Goal: Information Seeking & Learning: Learn about a topic

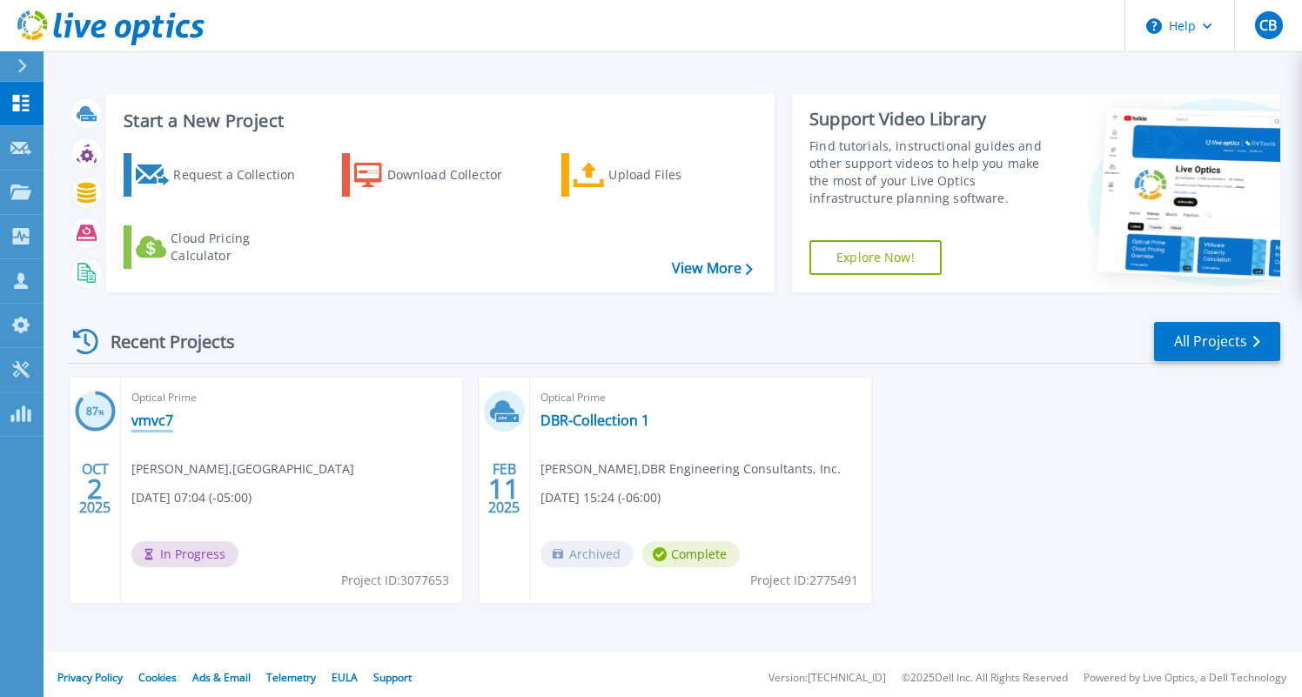
click at [137, 425] on link "vmvc7" at bounding box center [152, 420] width 42 height 17
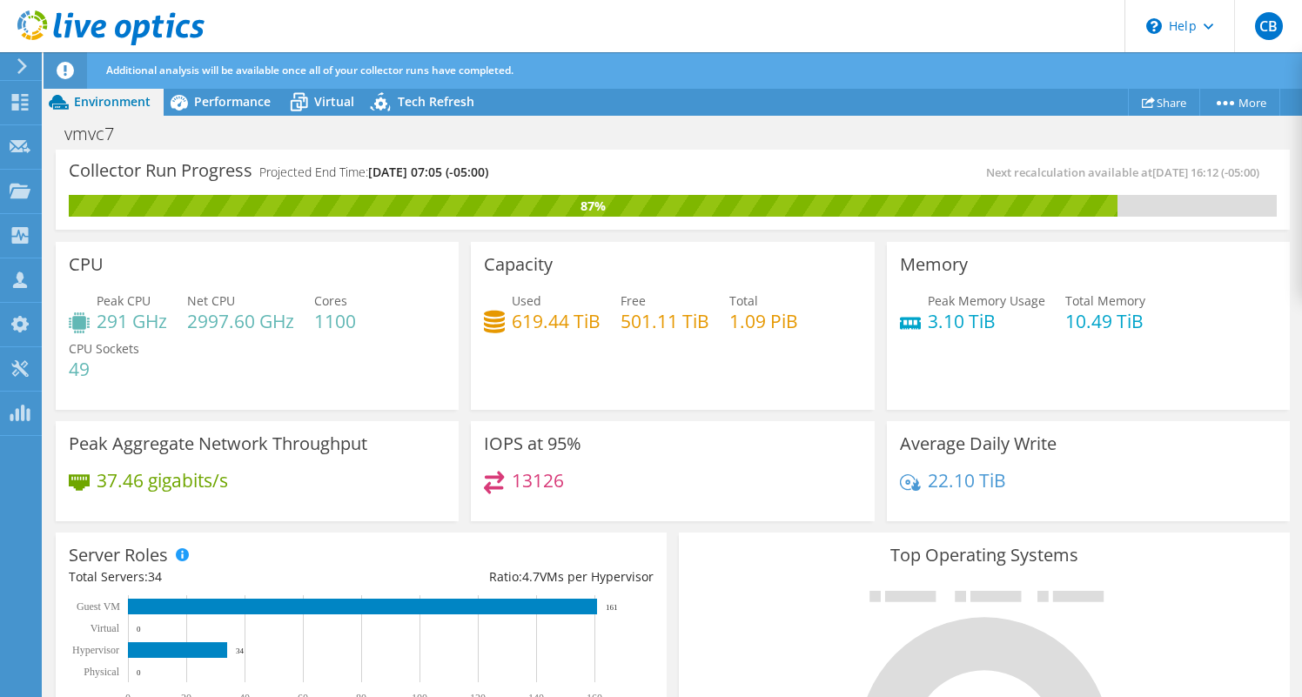
click at [219, 87] on div "Additional analysis will be available once all of your collector runs have comp…" at bounding box center [705, 70] width 1206 height 37
click at [219, 95] on span "Performance" at bounding box center [232, 101] width 77 height 17
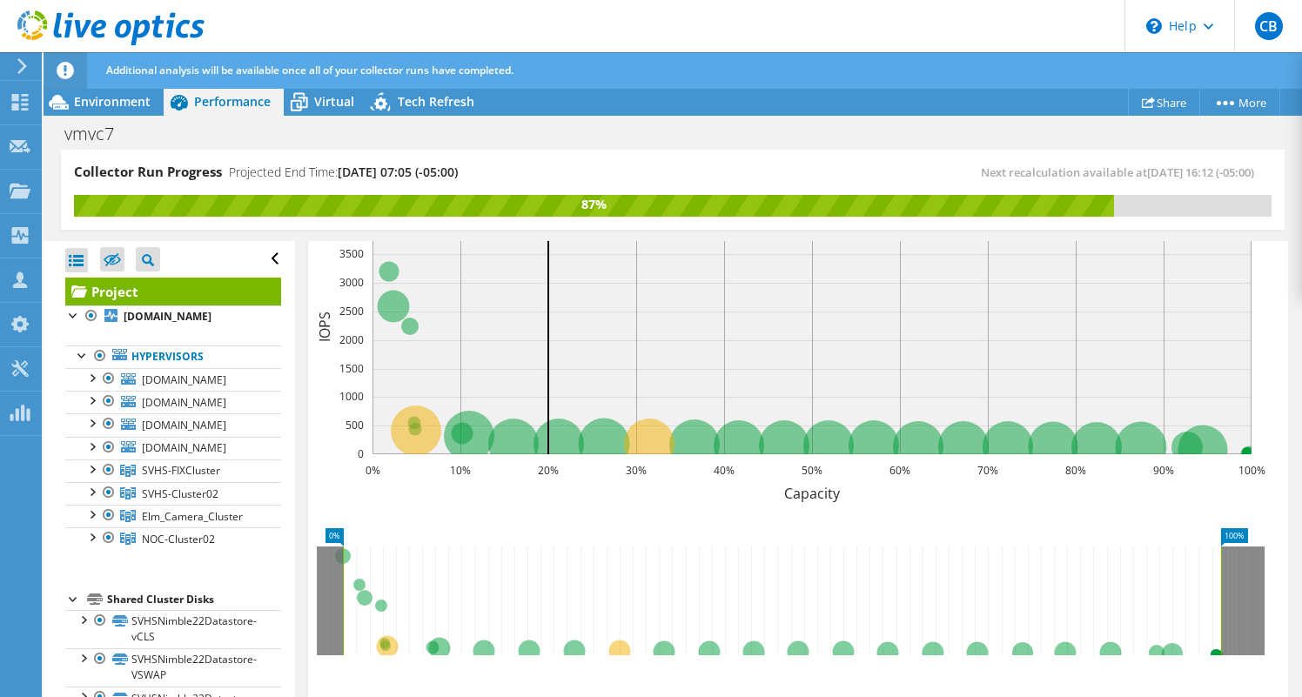
scroll to position [538, 0]
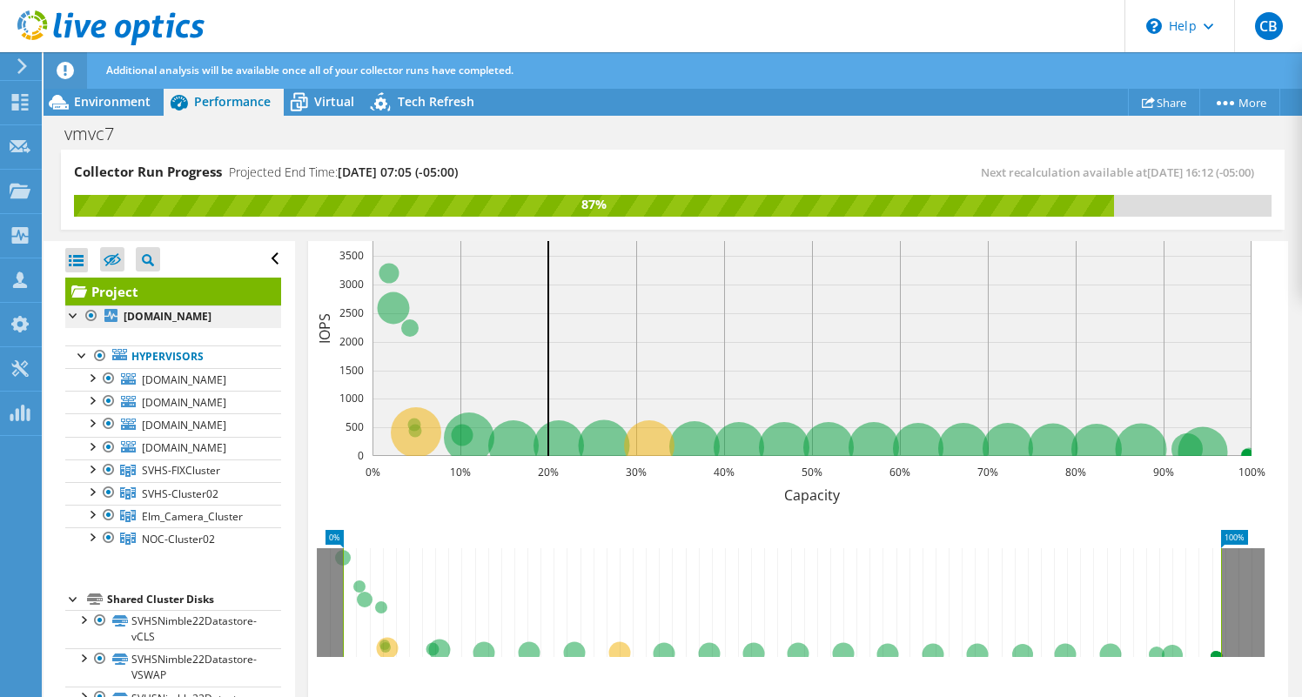
click at [149, 324] on b "[DOMAIN_NAME]" at bounding box center [168, 316] width 88 height 15
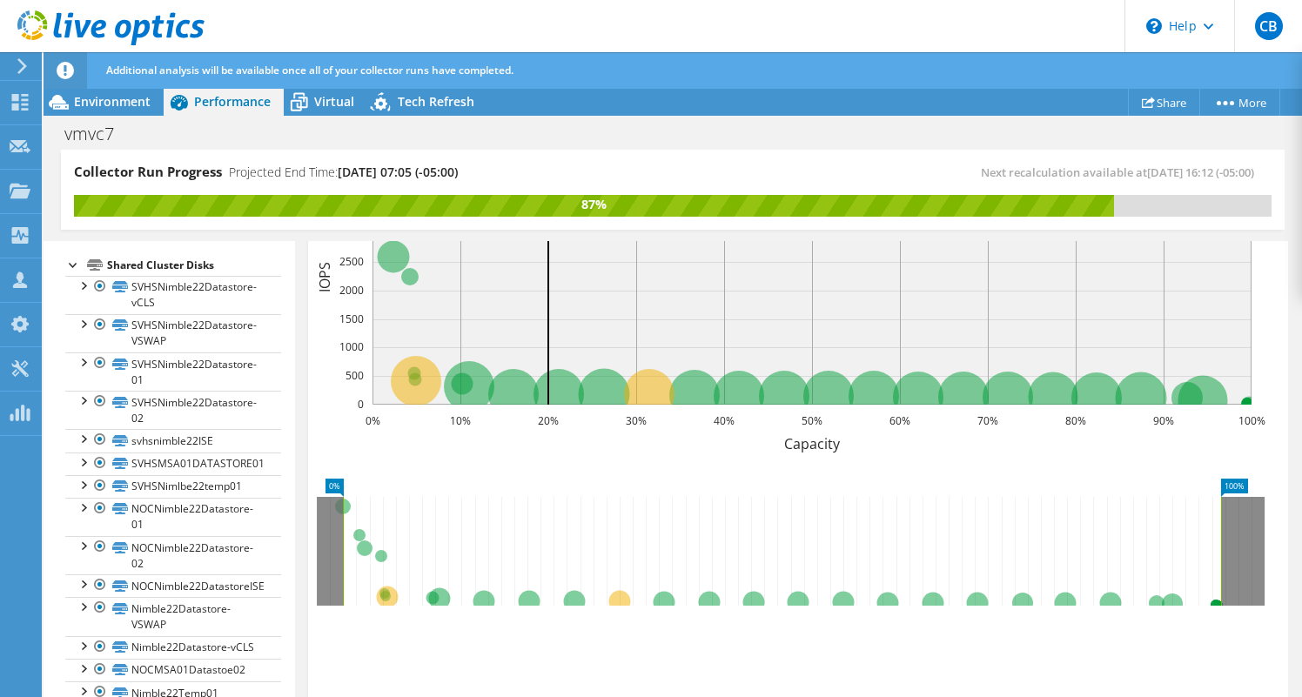
scroll to position [381, 0]
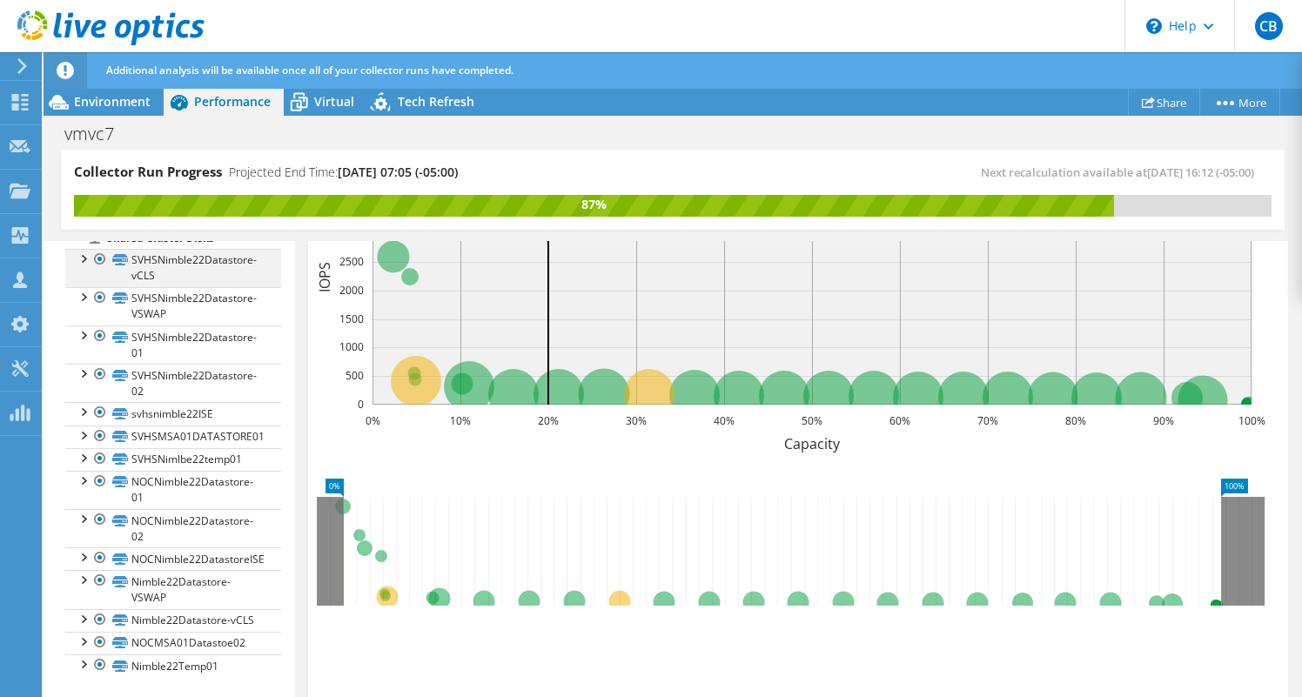
click at [84, 266] on div at bounding box center [82, 257] width 17 height 17
click at [321, 97] on span "Virtual" at bounding box center [334, 101] width 40 height 17
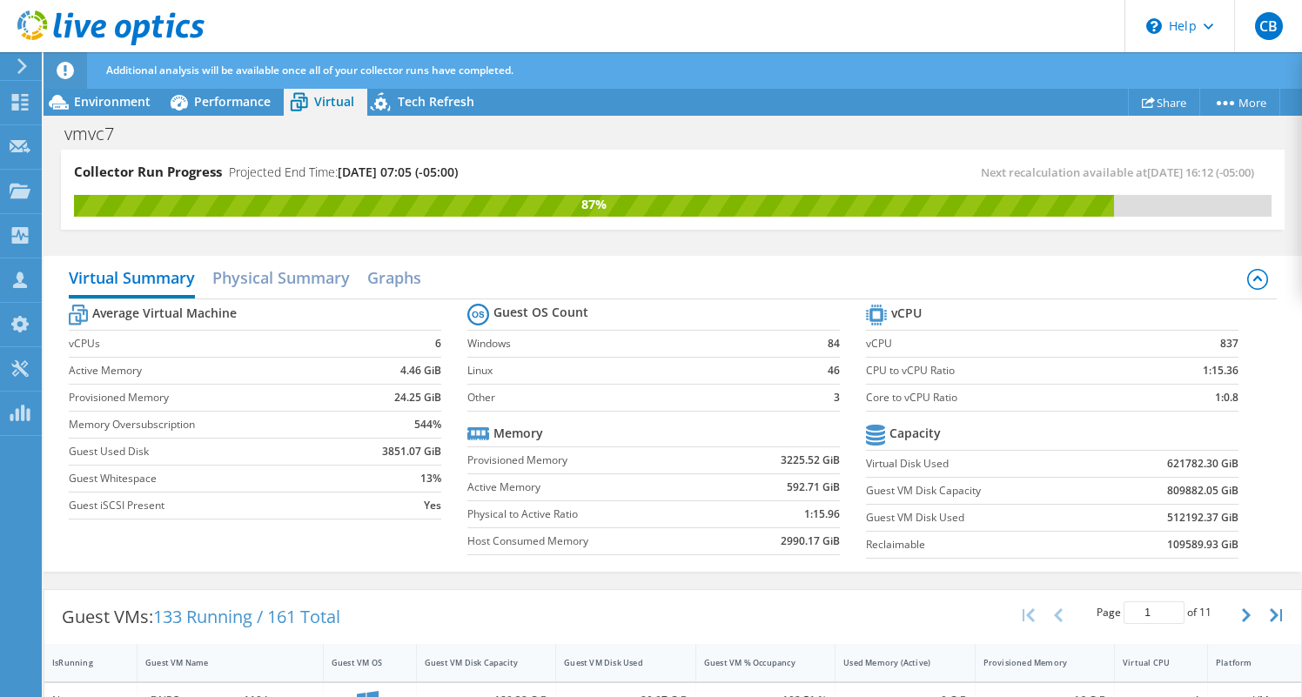
scroll to position [0, 0]
click at [435, 104] on span "Tech Refresh" at bounding box center [436, 101] width 77 height 17
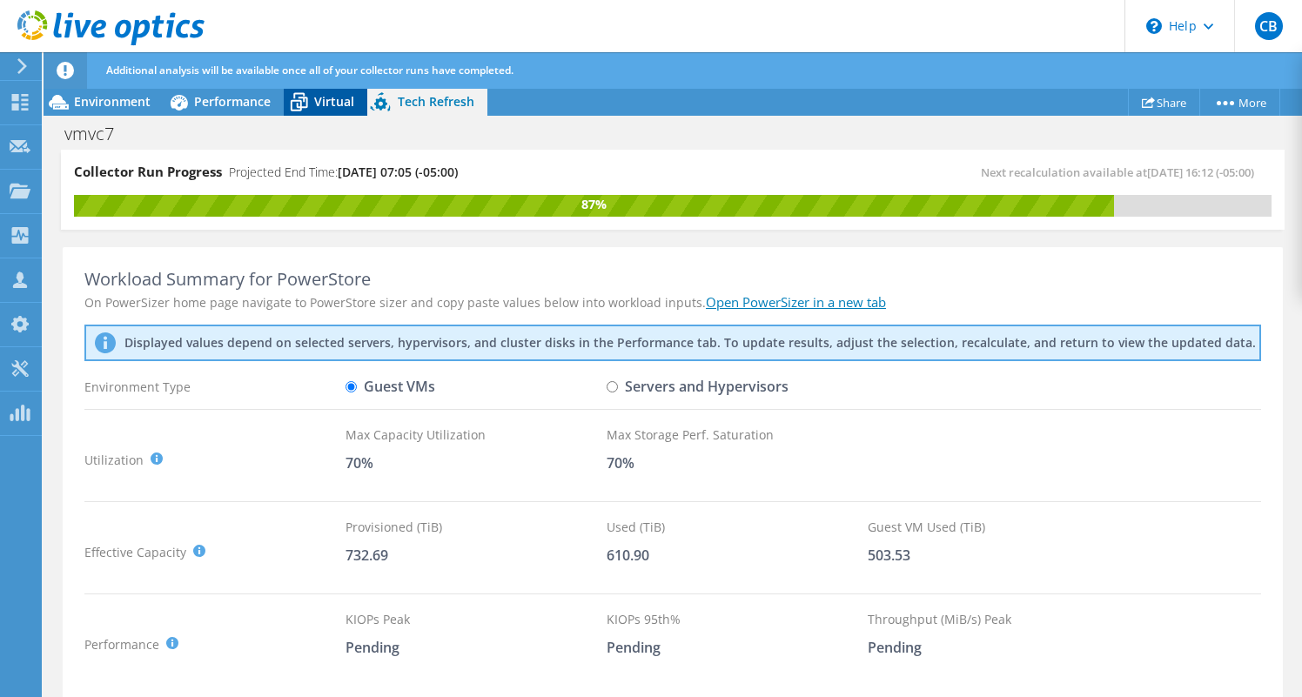
click at [336, 109] on span "Virtual" at bounding box center [334, 101] width 40 height 17
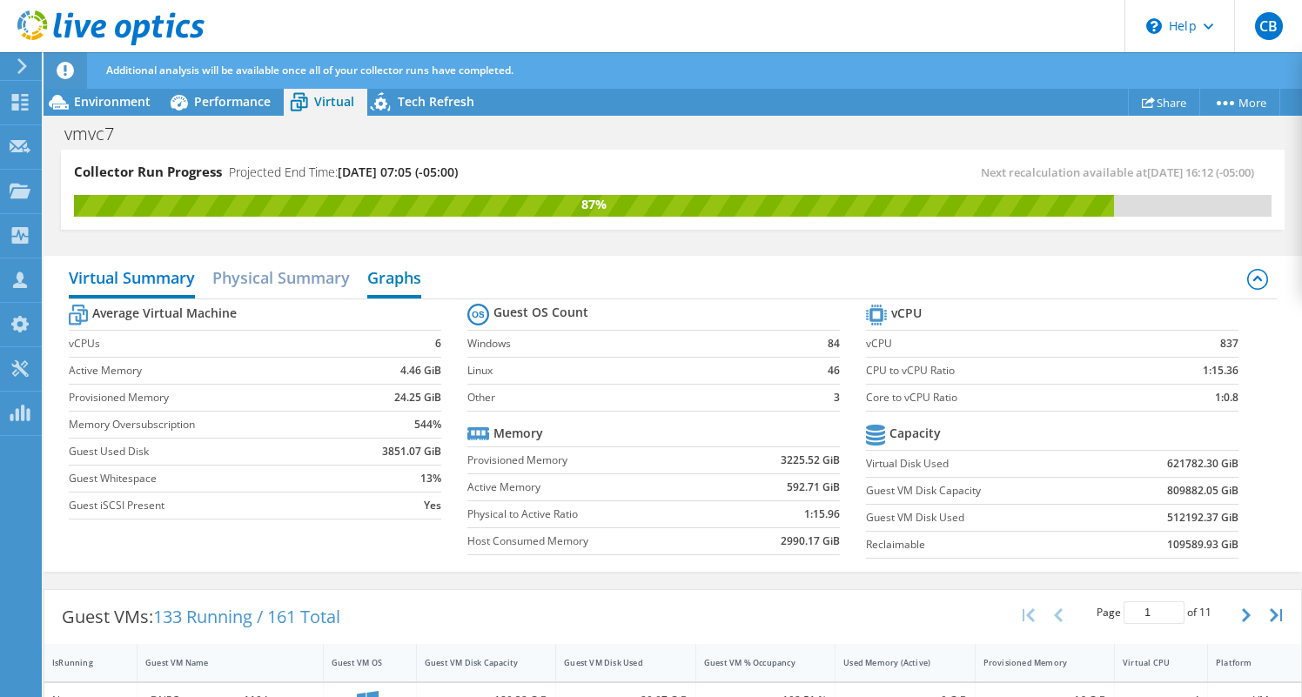
click at [402, 276] on h2 "Graphs" at bounding box center [394, 279] width 54 height 38
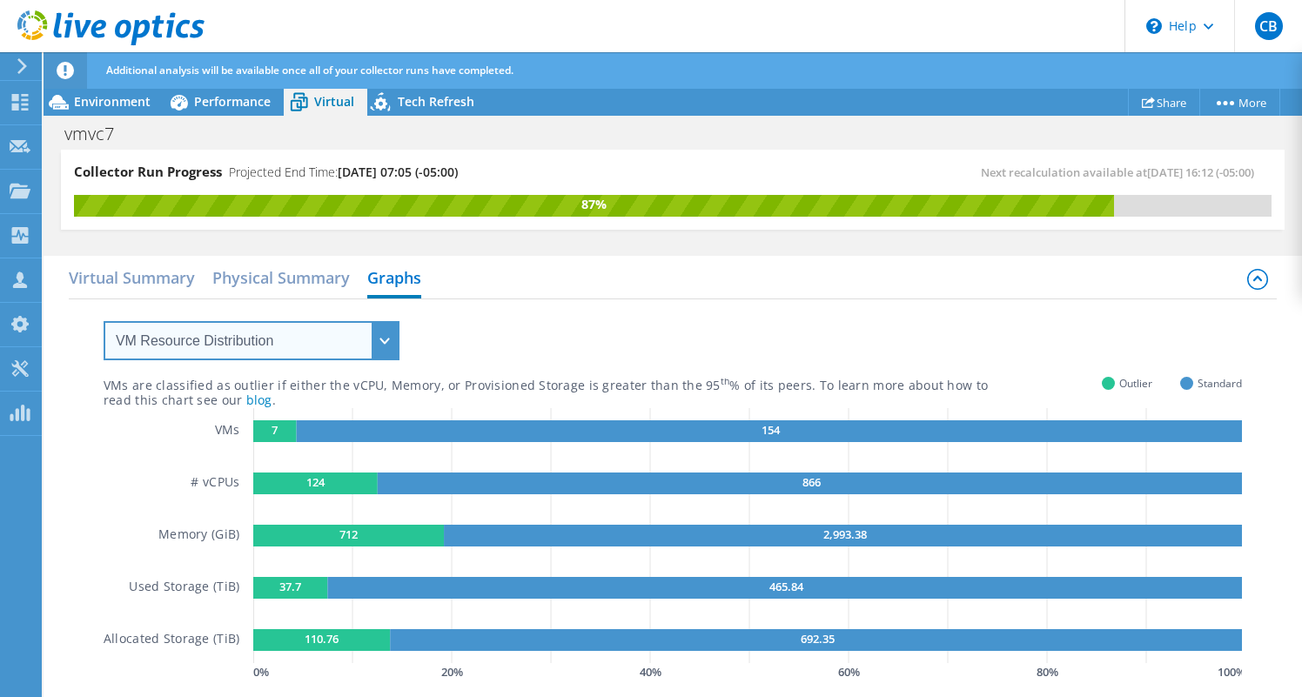
select select "Provisioning Contrast"
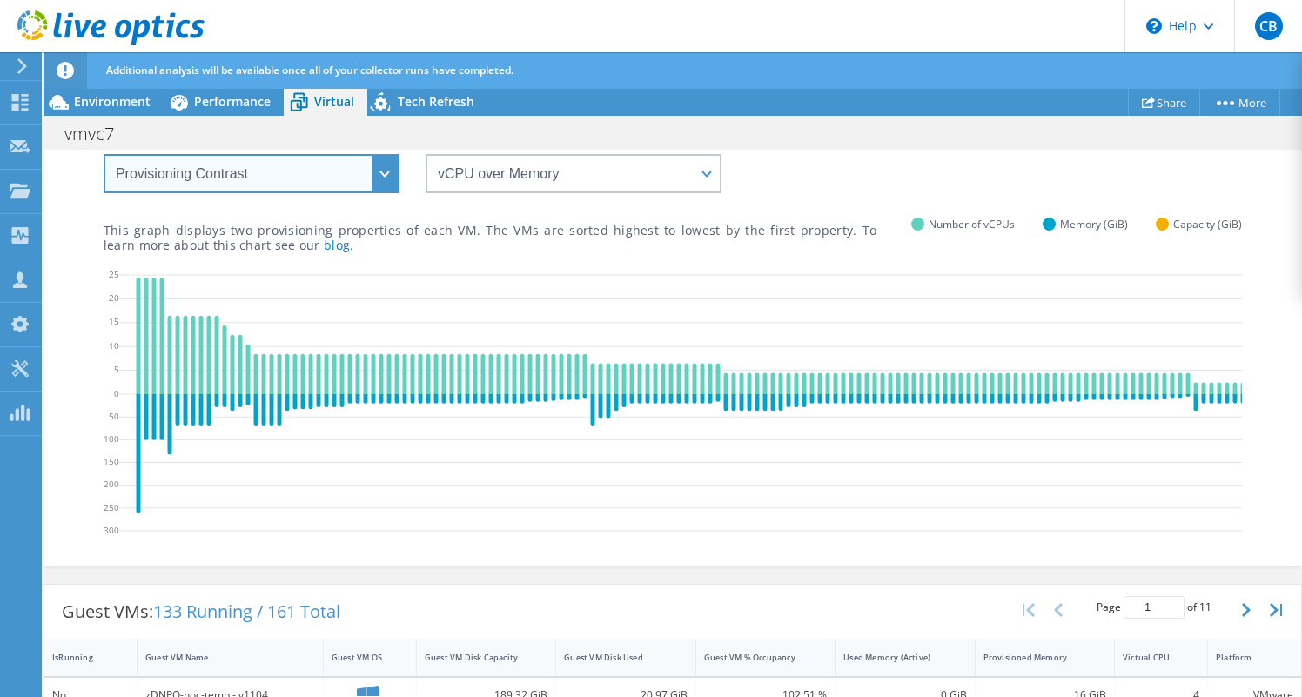
scroll to position [115, 0]
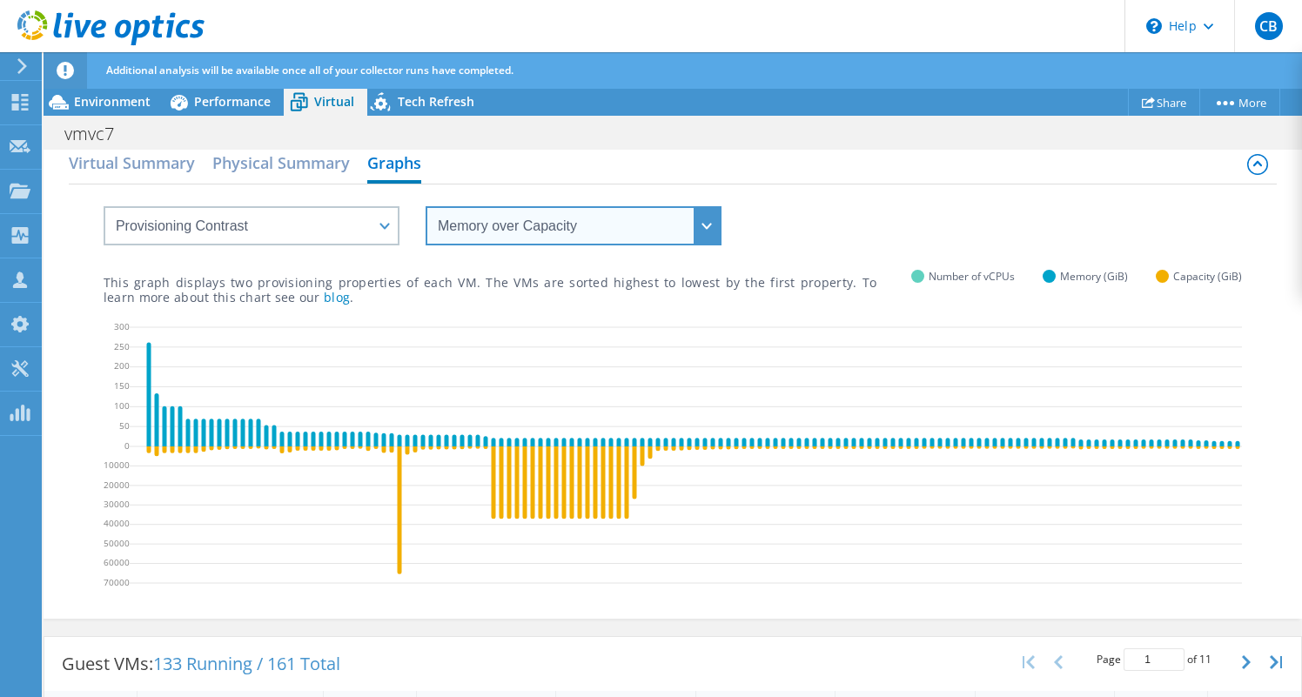
select select "vCPU over Memory"
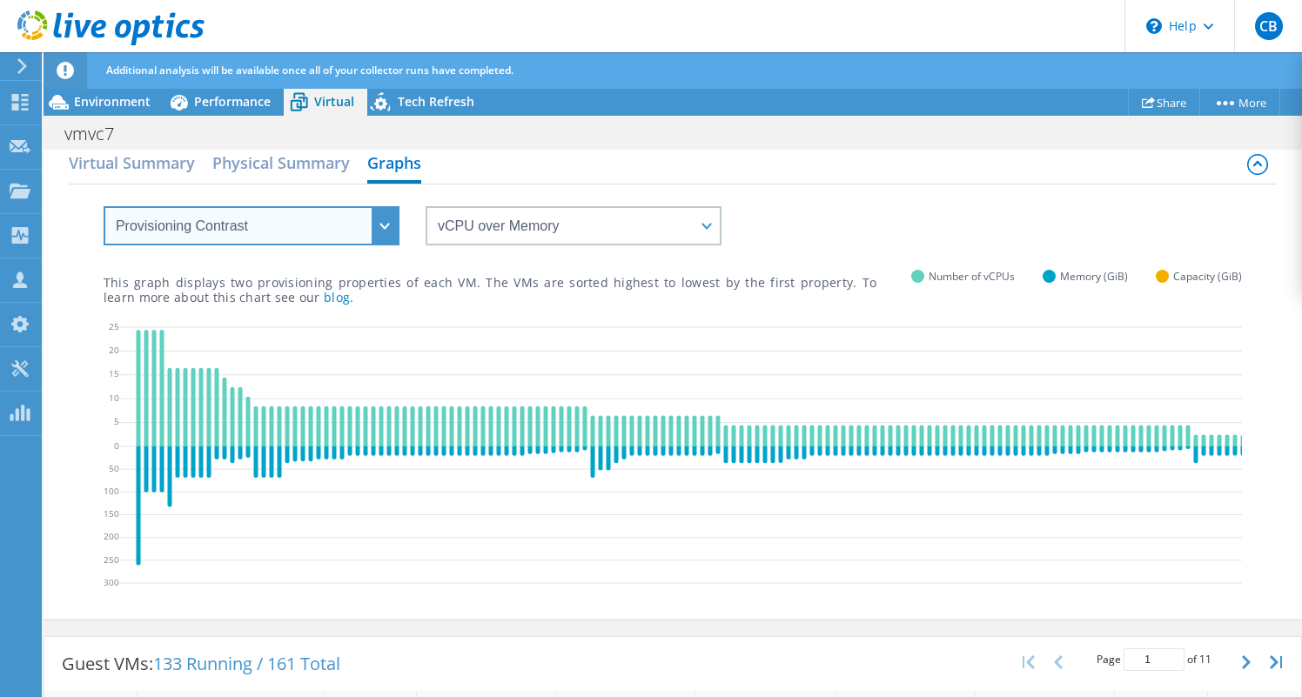
select select "Over Provisioning"
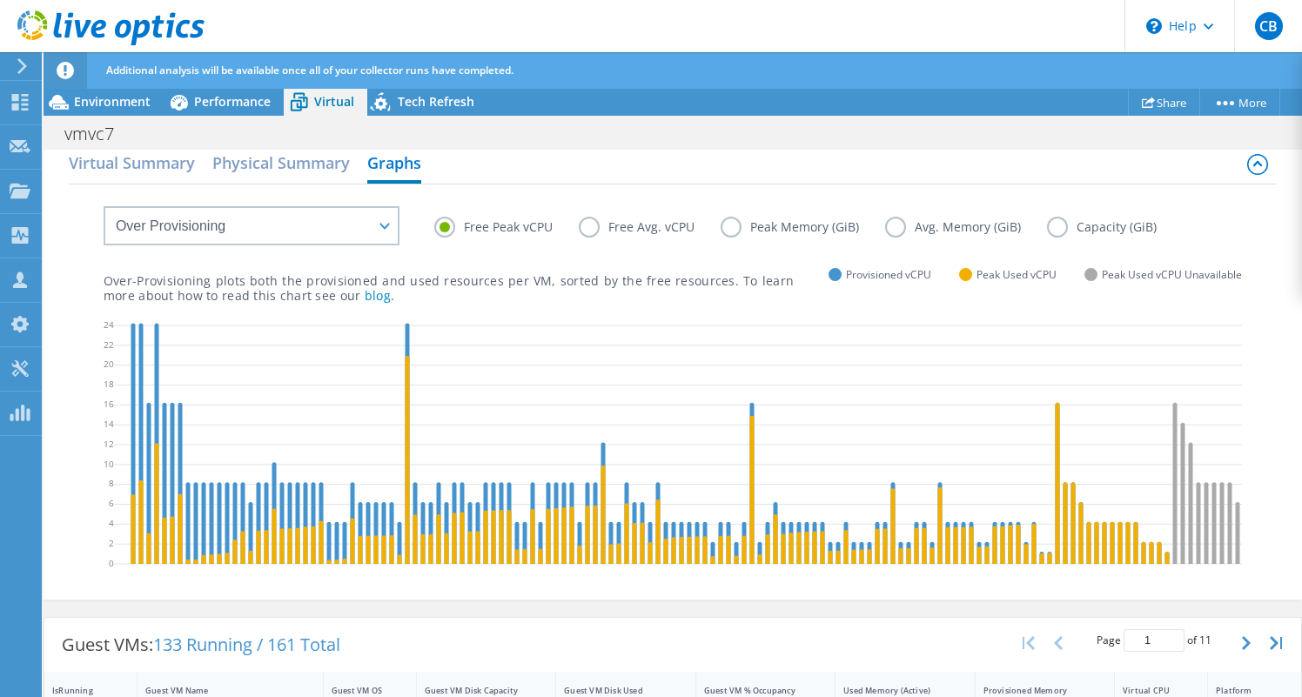
click at [582, 227] on label "Free Avg. vCPU" at bounding box center [650, 227] width 142 height 21
click at [0, 0] on input "Free Avg. vCPU" at bounding box center [0, 0] width 0 height 0
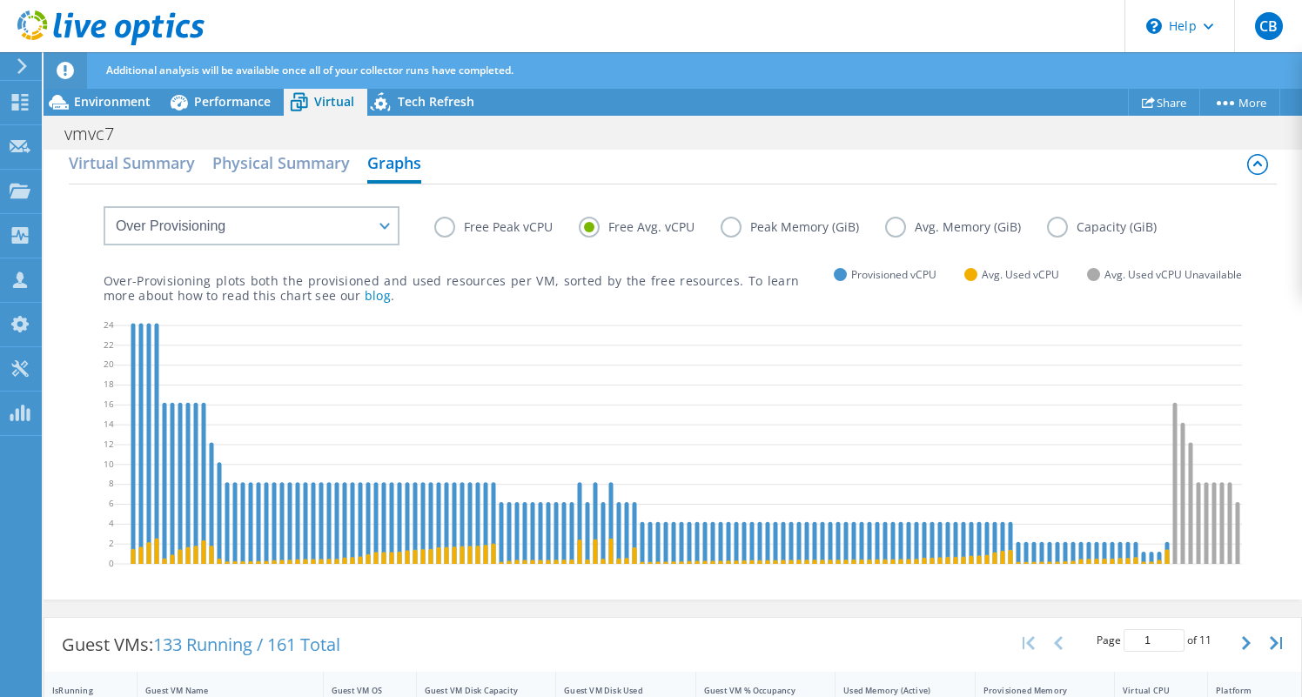
click at [731, 224] on label "Peak Memory (GiB)" at bounding box center [802, 227] width 164 height 21
click at [0, 0] on input "Peak Memory (GiB)" at bounding box center [0, 0] width 0 height 0
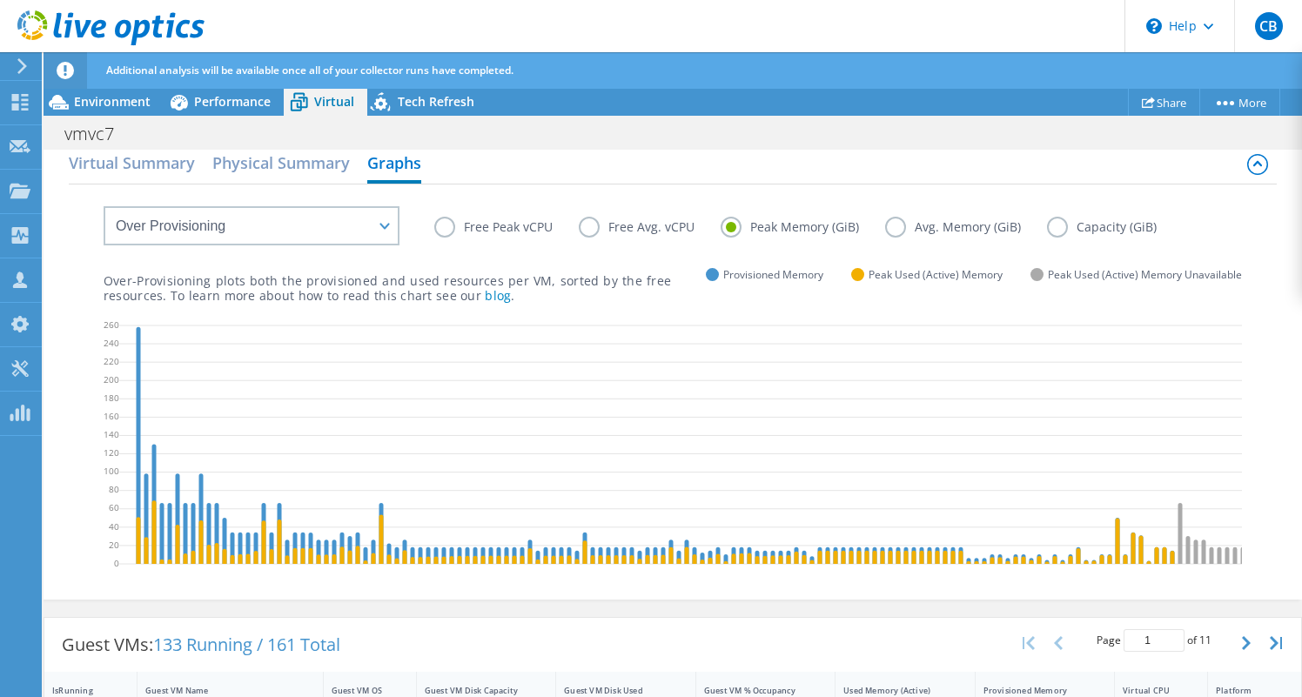
click at [980, 224] on label "Avg. Memory (GiB)" at bounding box center [966, 227] width 162 height 21
click at [0, 0] on input "Avg. Memory (GiB)" at bounding box center [0, 0] width 0 height 0
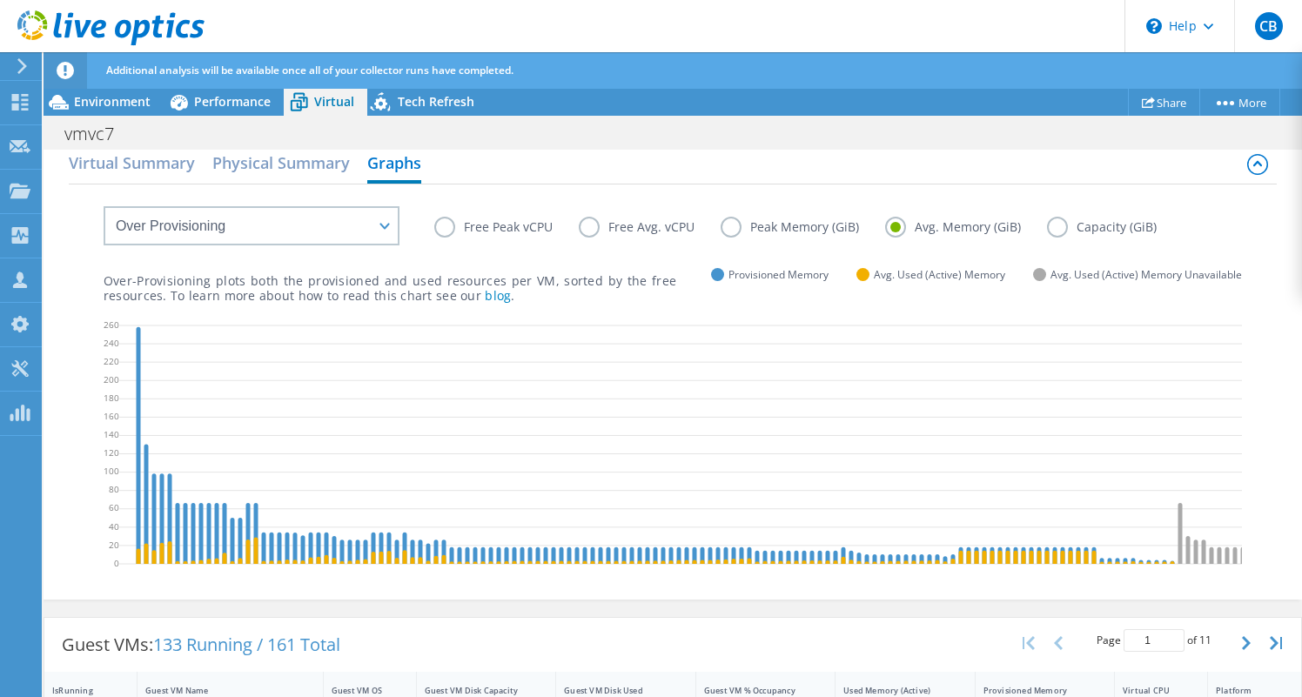
click at [1072, 231] on label "Capacity (GiB)" at bounding box center [1115, 227] width 136 height 21
click at [0, 0] on input "Capacity (GiB)" at bounding box center [0, 0] width 0 height 0
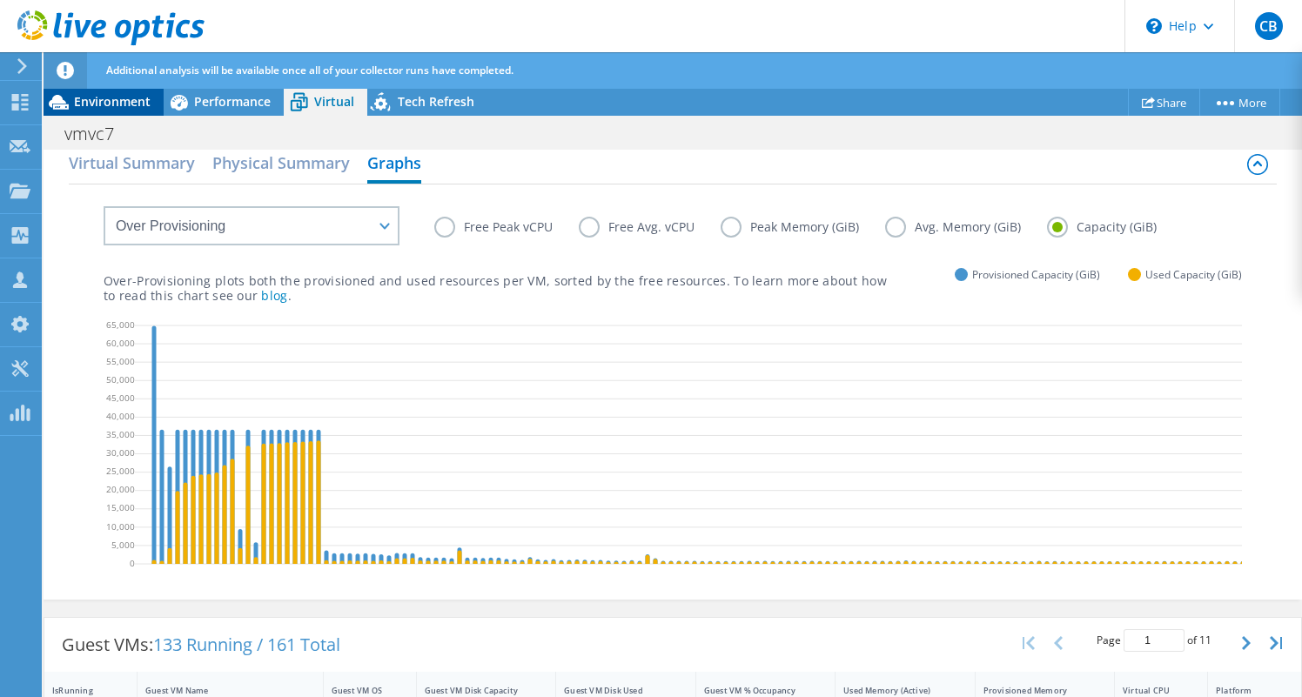
click at [149, 97] on span "Environment" at bounding box center [112, 101] width 77 height 17
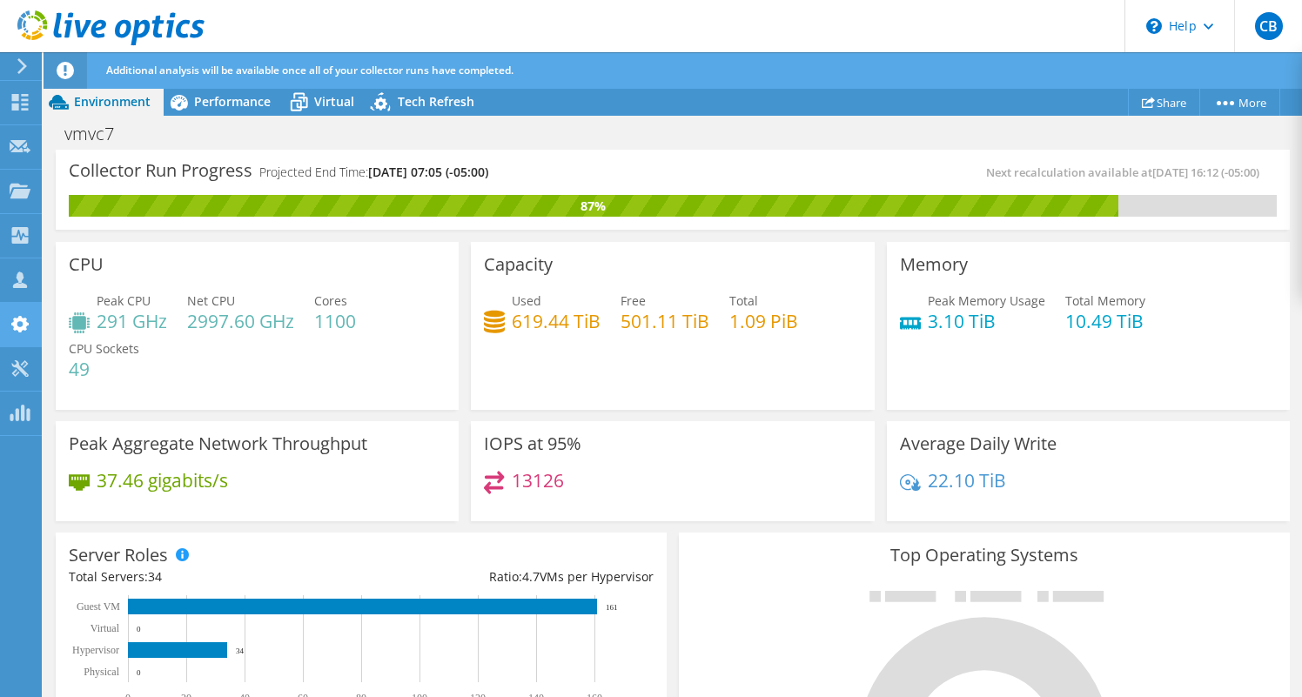
scroll to position [0, 0]
click at [206, 98] on span "Performance" at bounding box center [232, 101] width 77 height 17
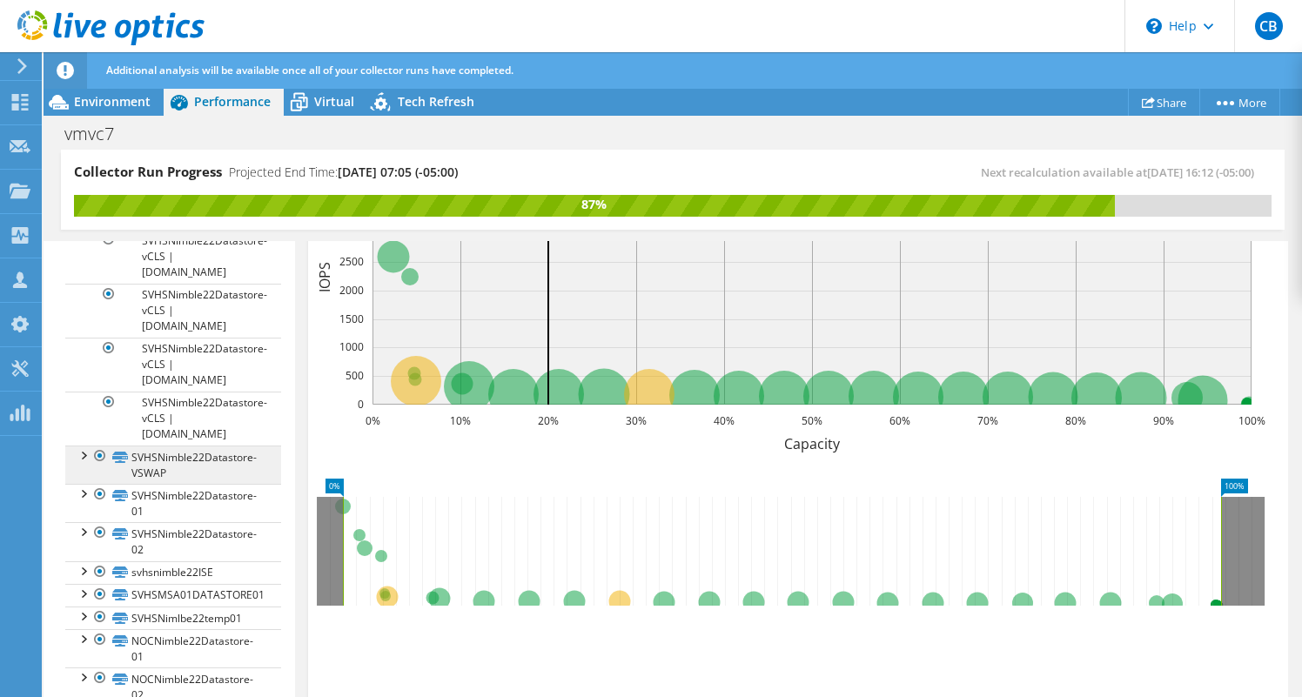
scroll to position [592, 0]
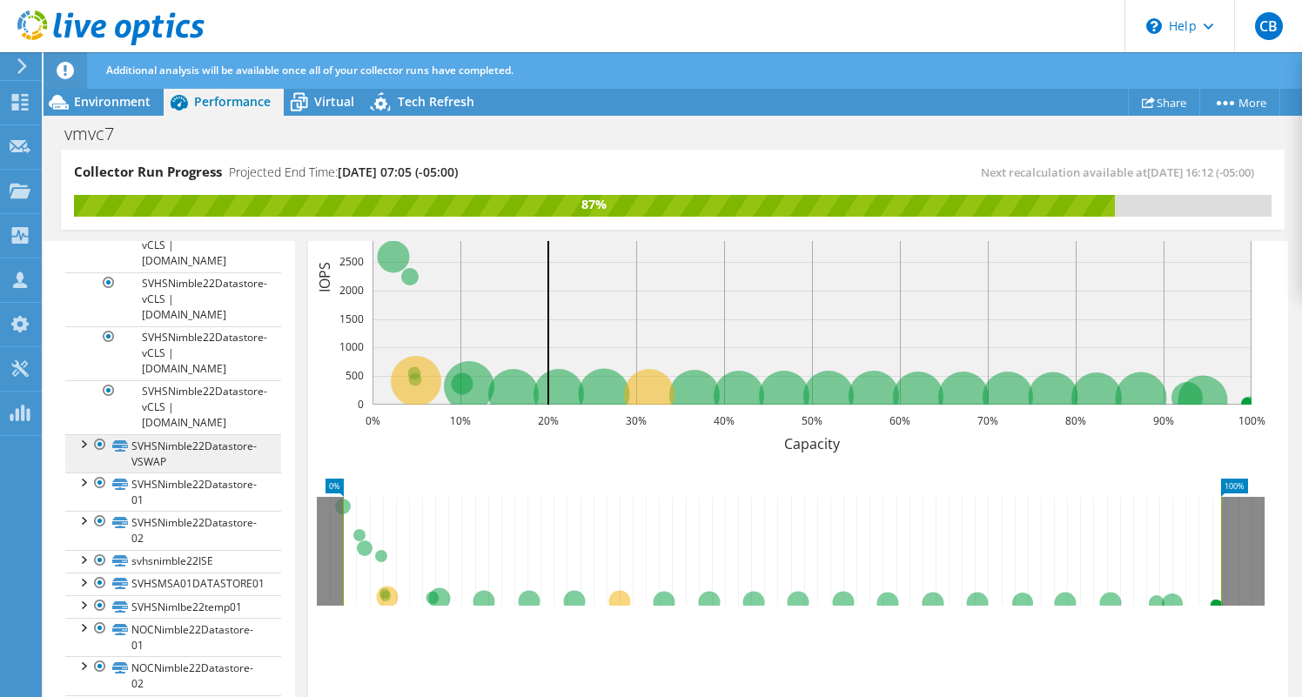
click at [187, 472] on link "SVHSNimble22Datastore-VSWAP" at bounding box center [173, 453] width 216 height 38
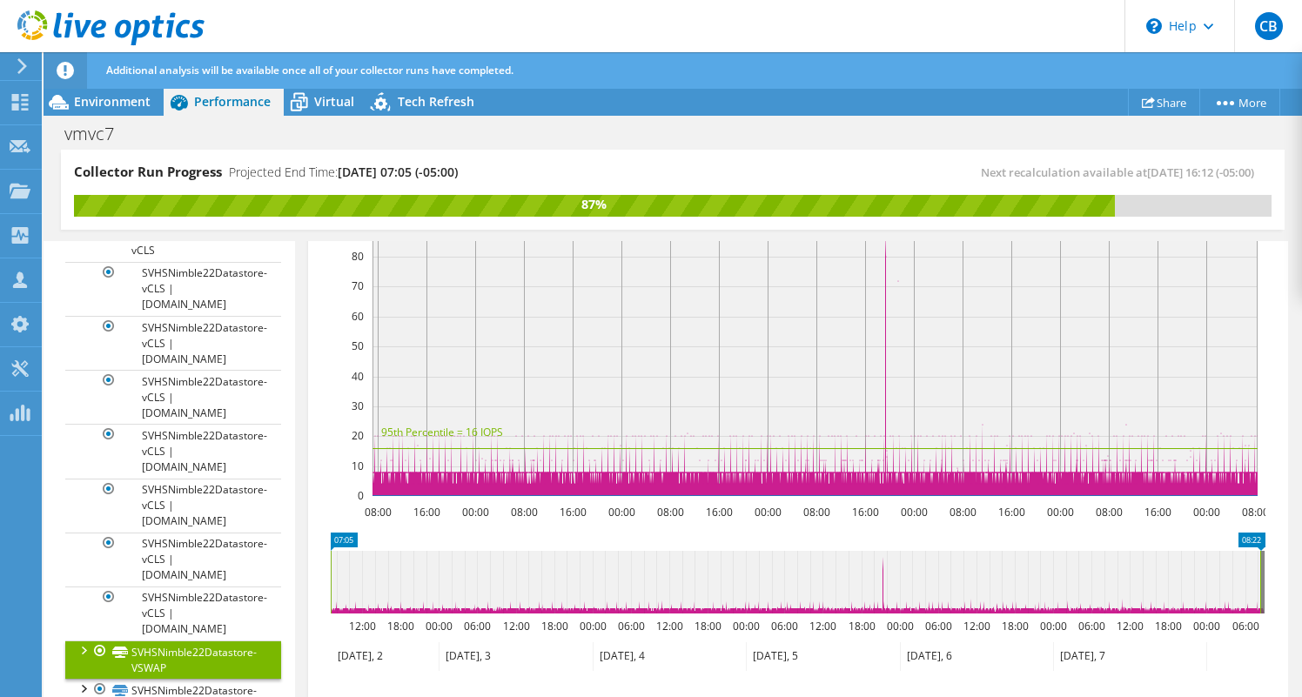
scroll to position [330, 0]
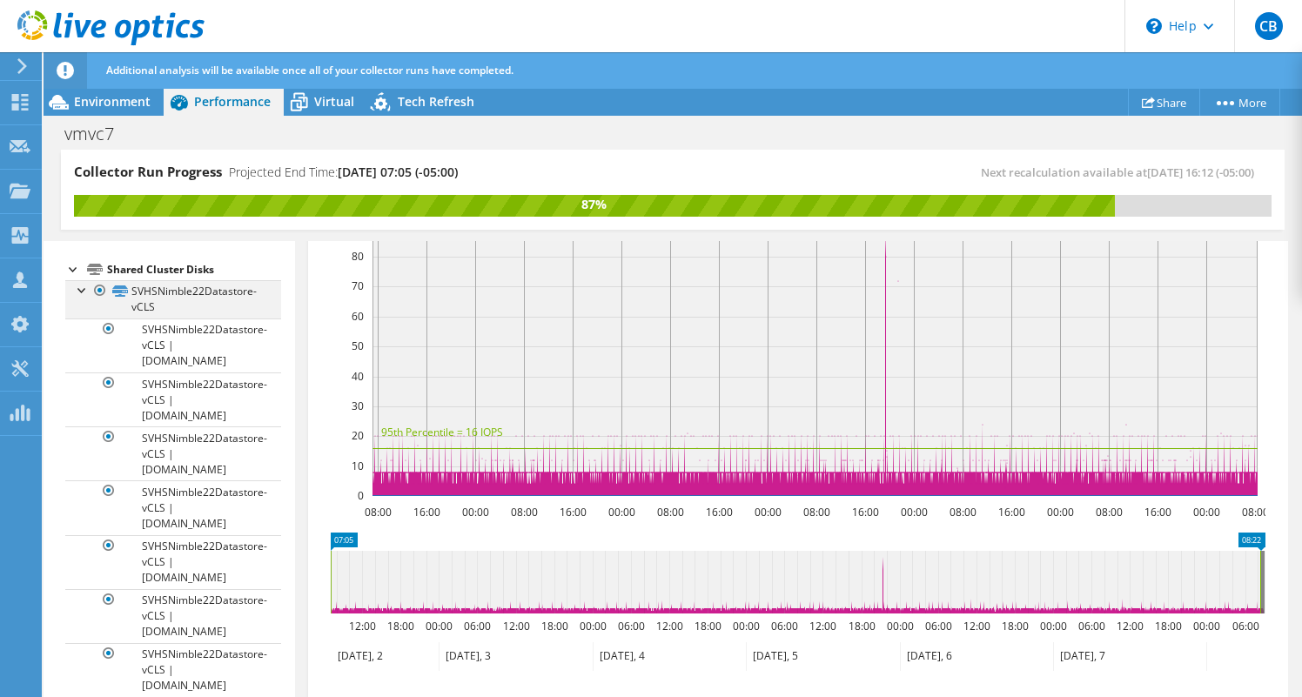
click at [77, 298] on div at bounding box center [82, 288] width 17 height 17
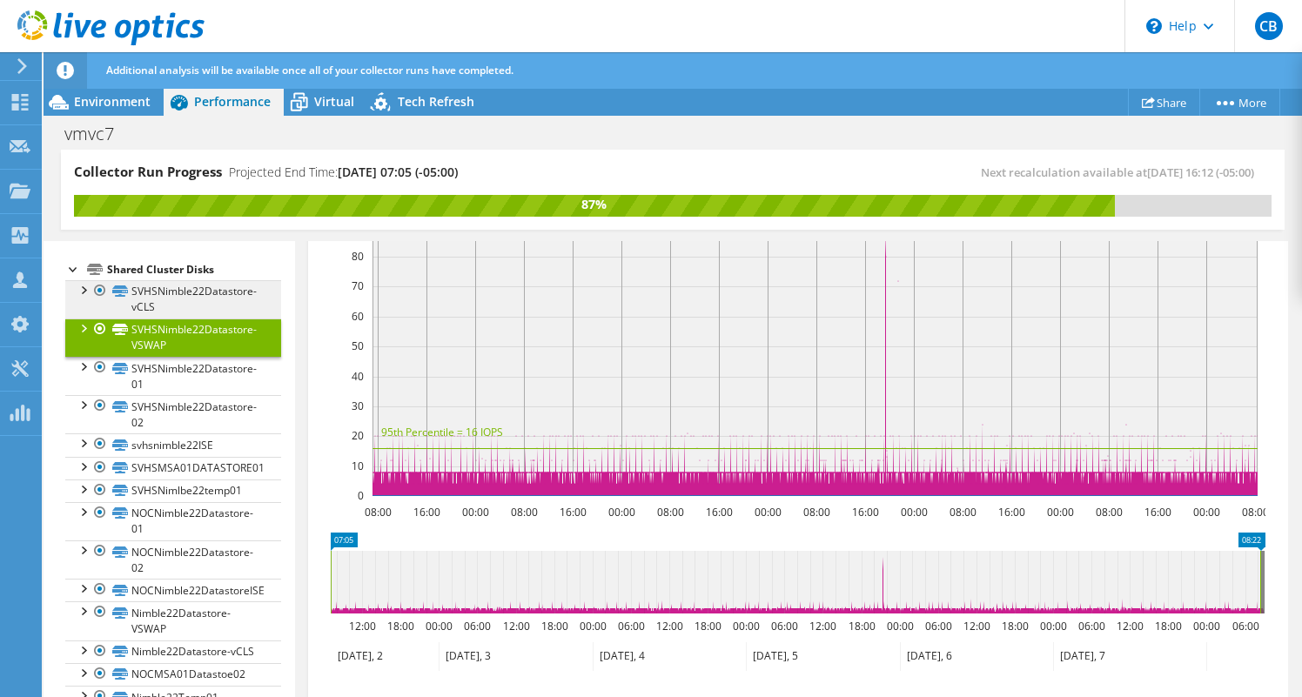
click at [172, 318] on link "SVHSNimble22Datastore-vCLS" at bounding box center [173, 299] width 216 height 38
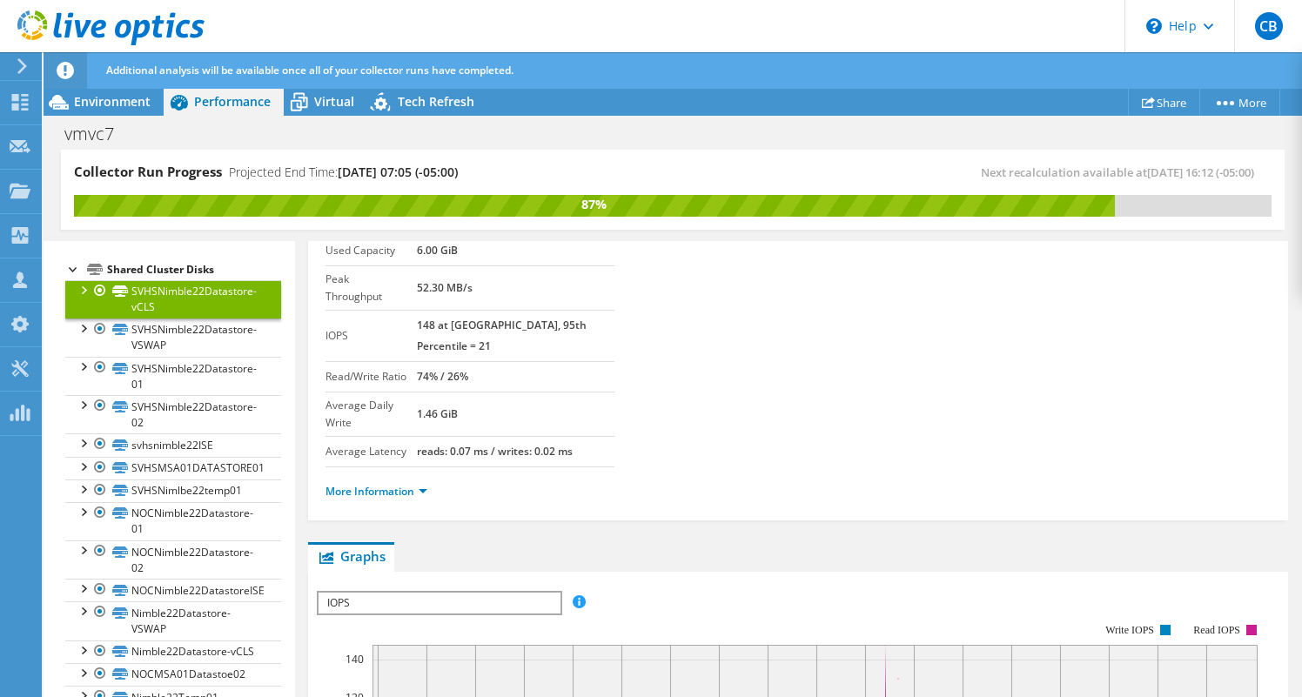
scroll to position [100, 0]
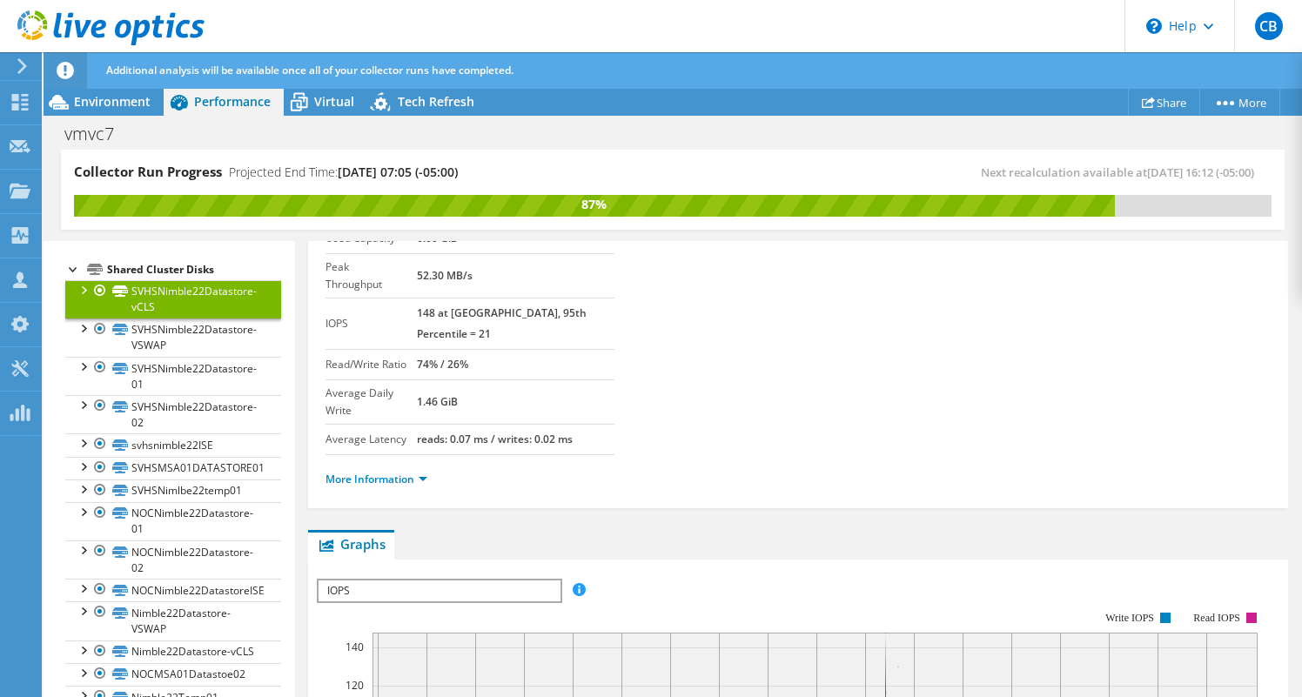
click at [387, 580] on span "IOPS" at bounding box center [438, 590] width 241 height 21
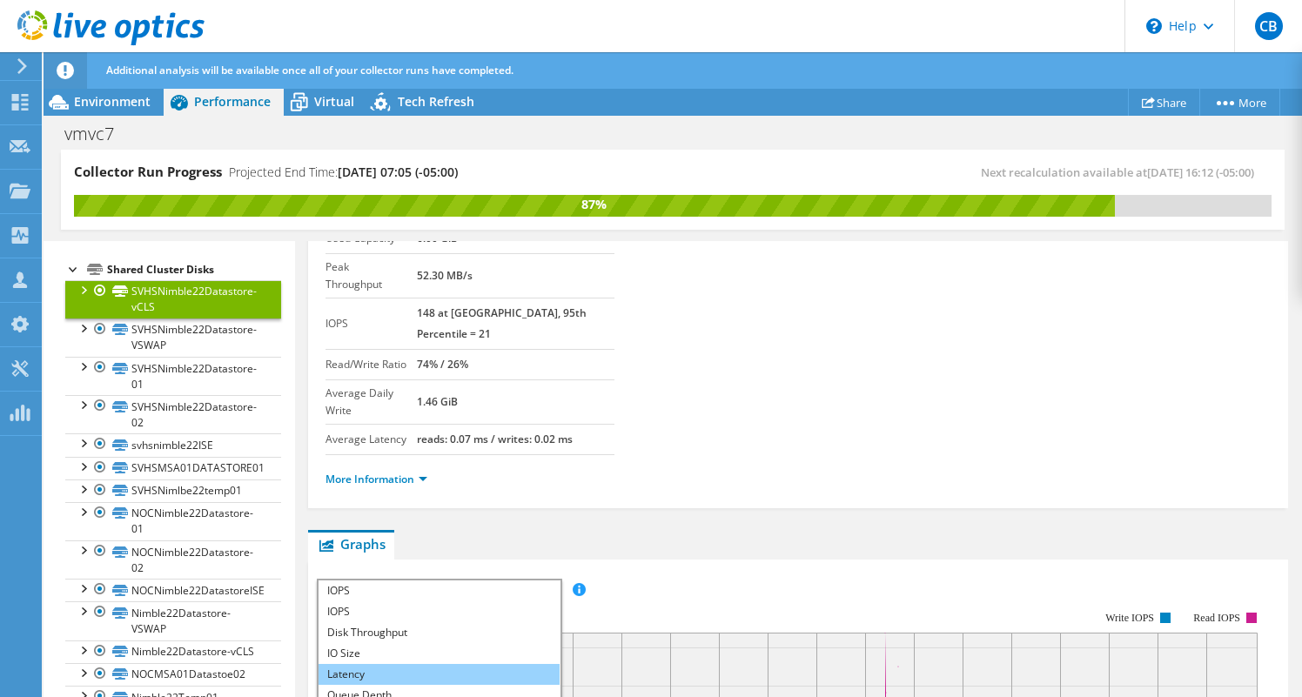
click at [380, 664] on li "Latency" at bounding box center [438, 674] width 241 height 21
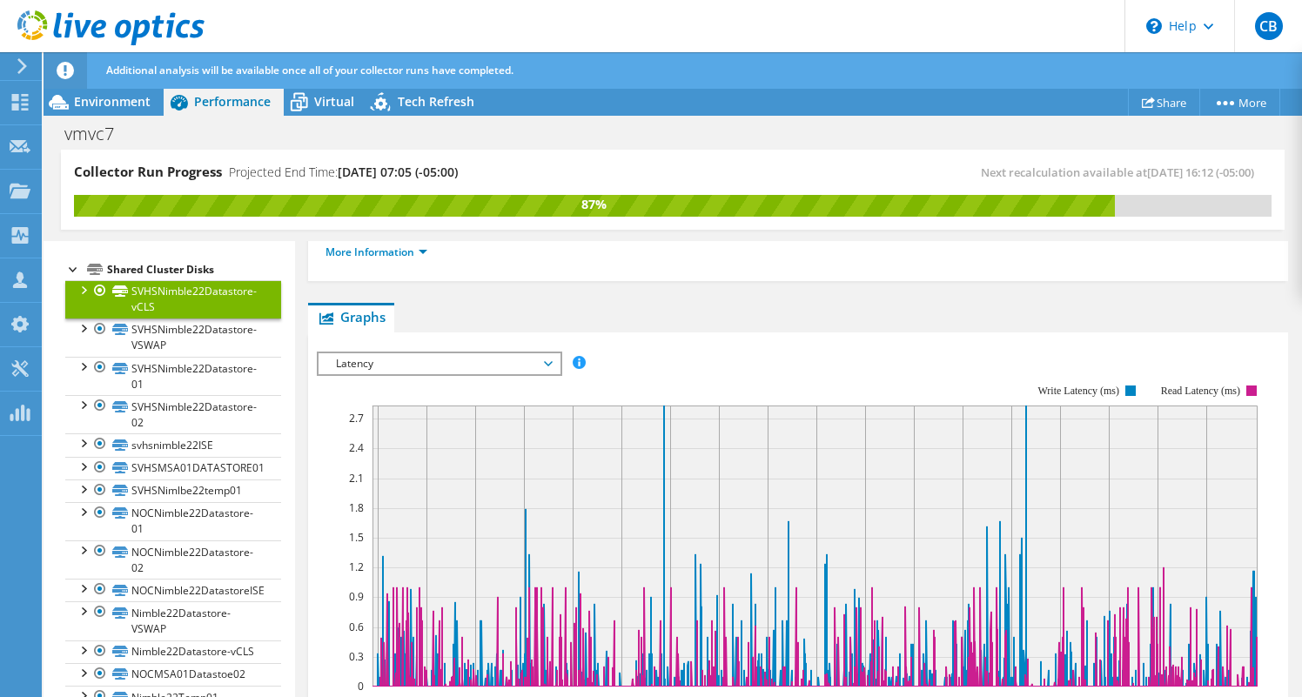
scroll to position [290, 0]
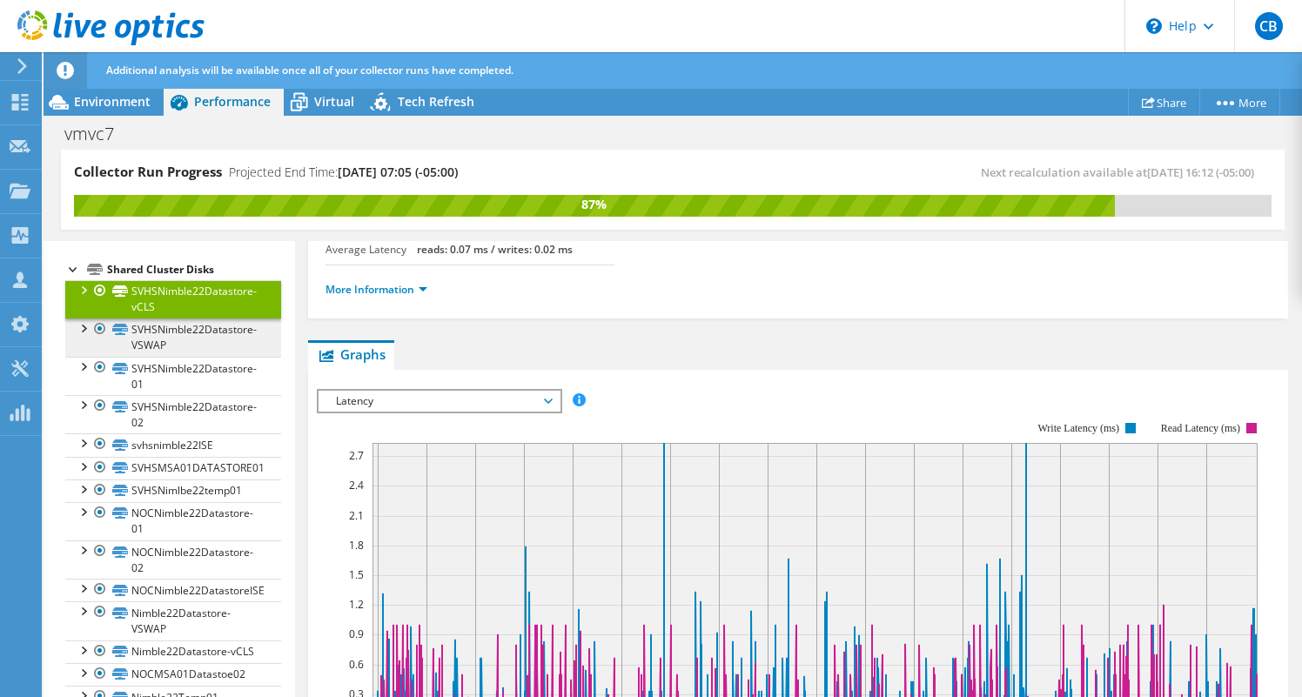
click at [232, 357] on link "SVHSNimble22Datastore-VSWAP" at bounding box center [173, 337] width 216 height 38
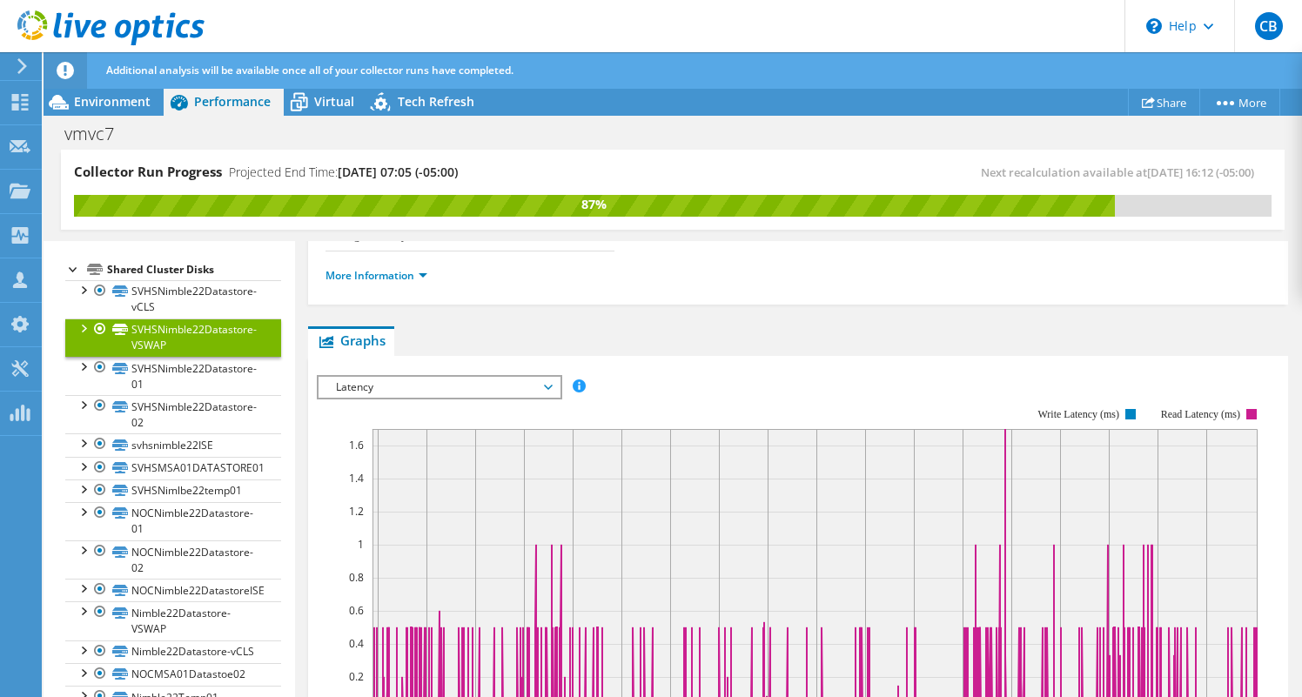
scroll to position [361, 0]
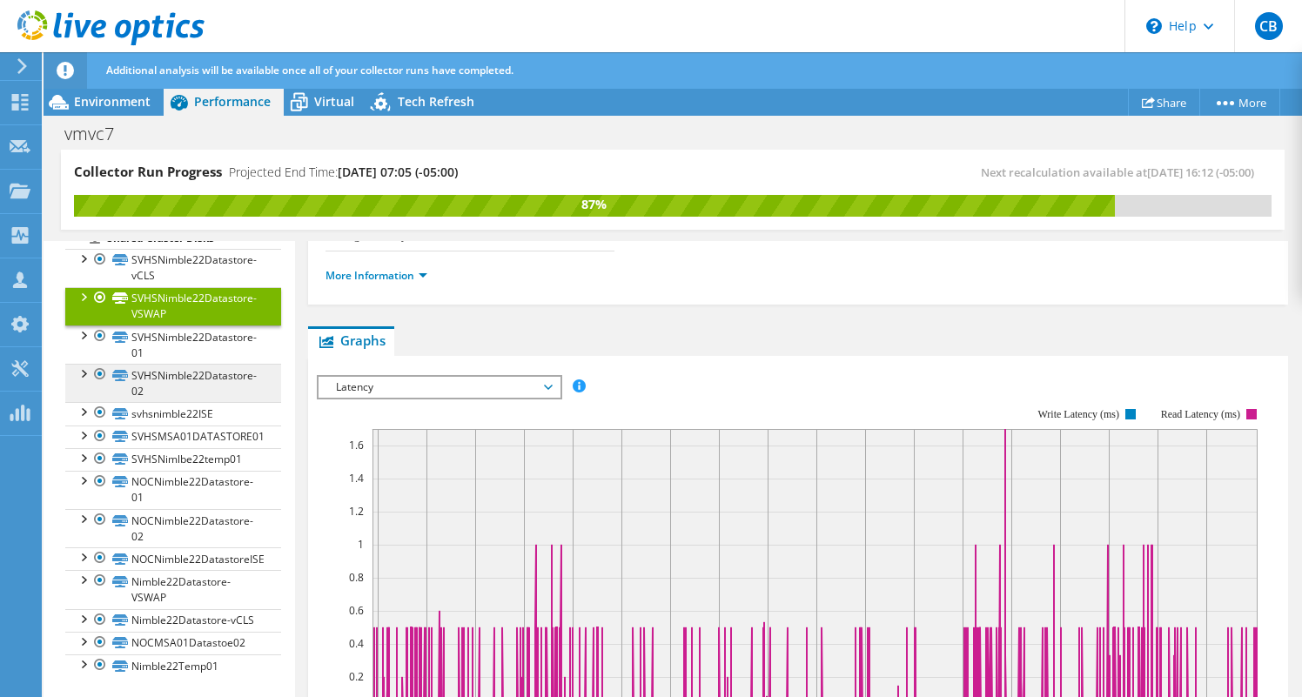
click at [221, 402] on link "SVHSNimble22Datastore-02" at bounding box center [173, 383] width 216 height 38
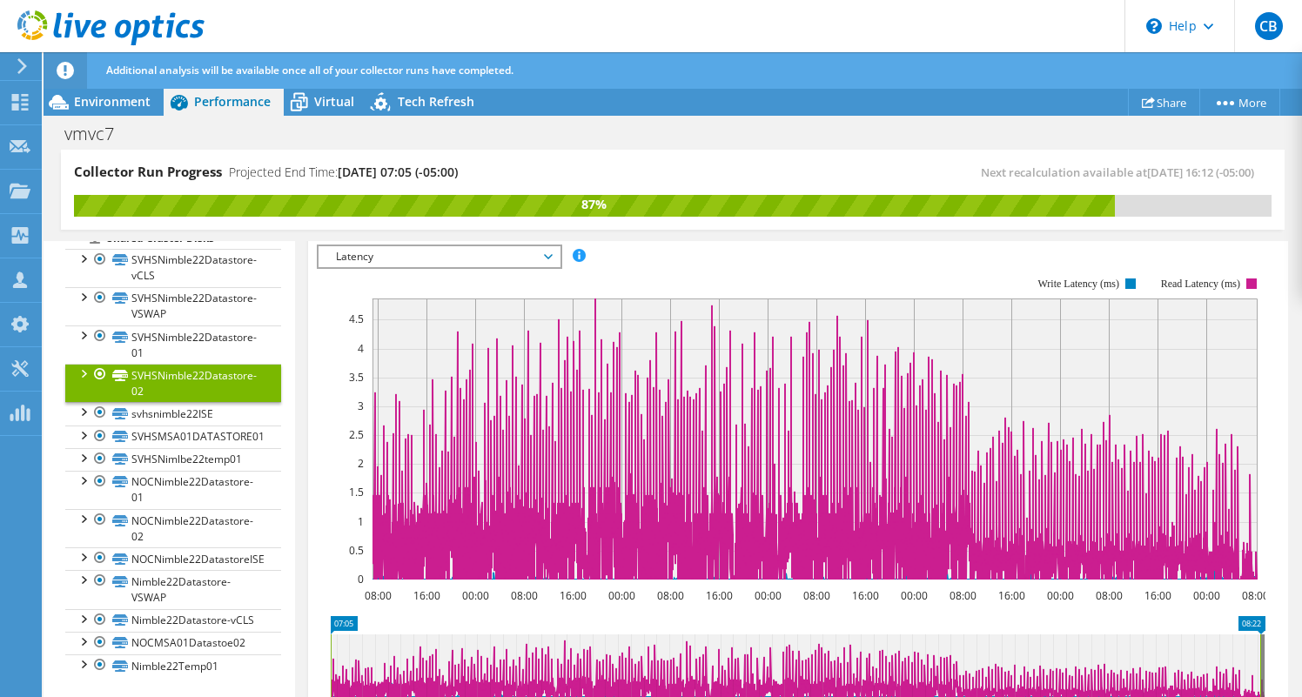
scroll to position [465, 0]
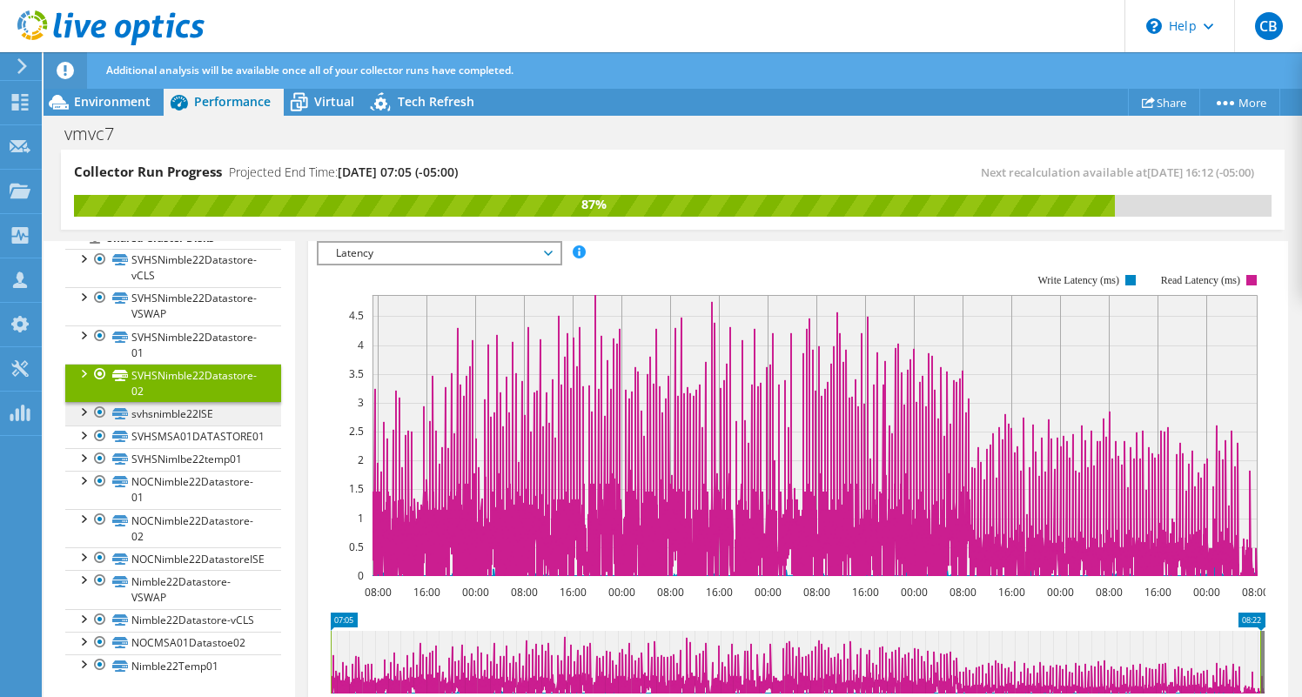
click at [229, 425] on link "svhsnimble22ISE" at bounding box center [173, 413] width 216 height 23
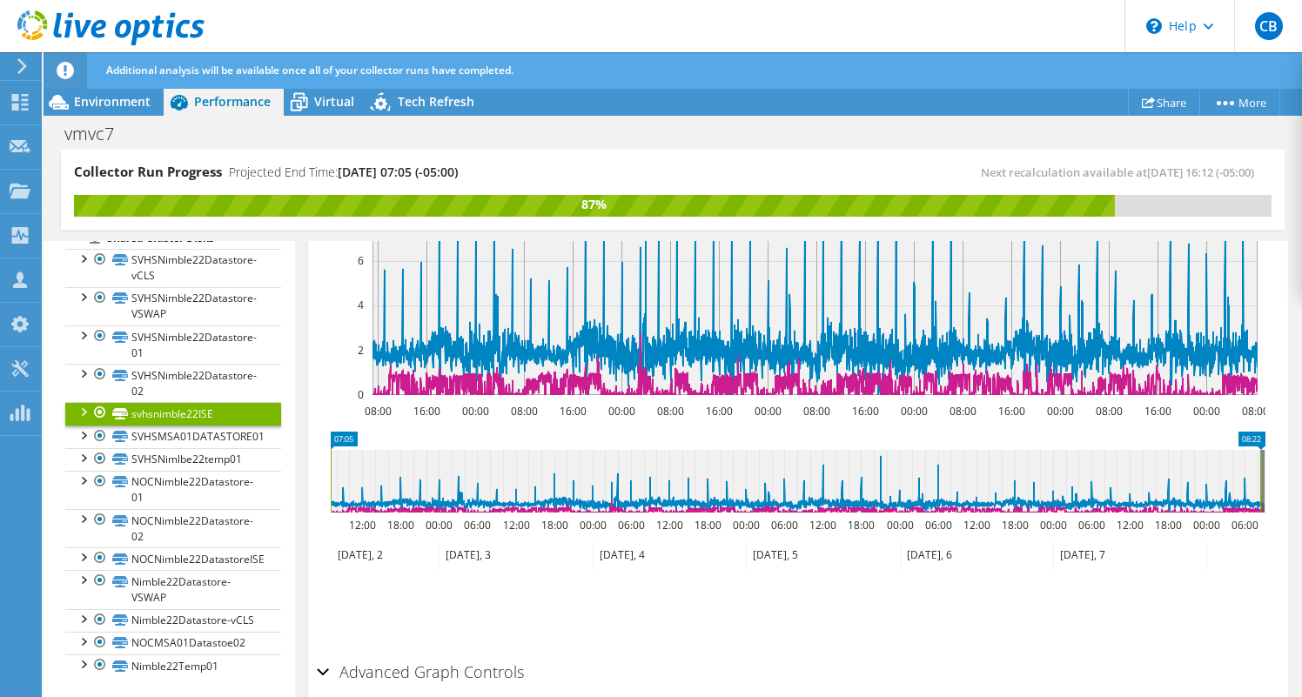
scroll to position [646, 0]
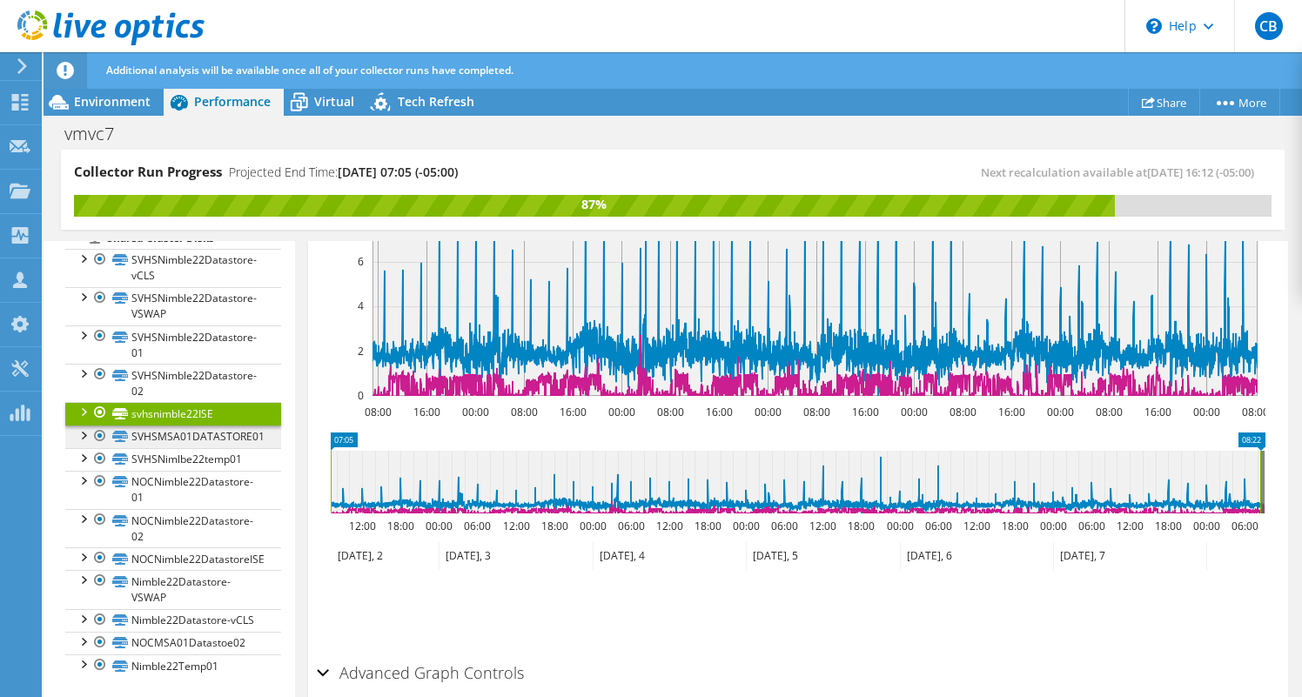
click at [157, 448] on link "SVHSMSA01DATASTORE01" at bounding box center [173, 436] width 216 height 23
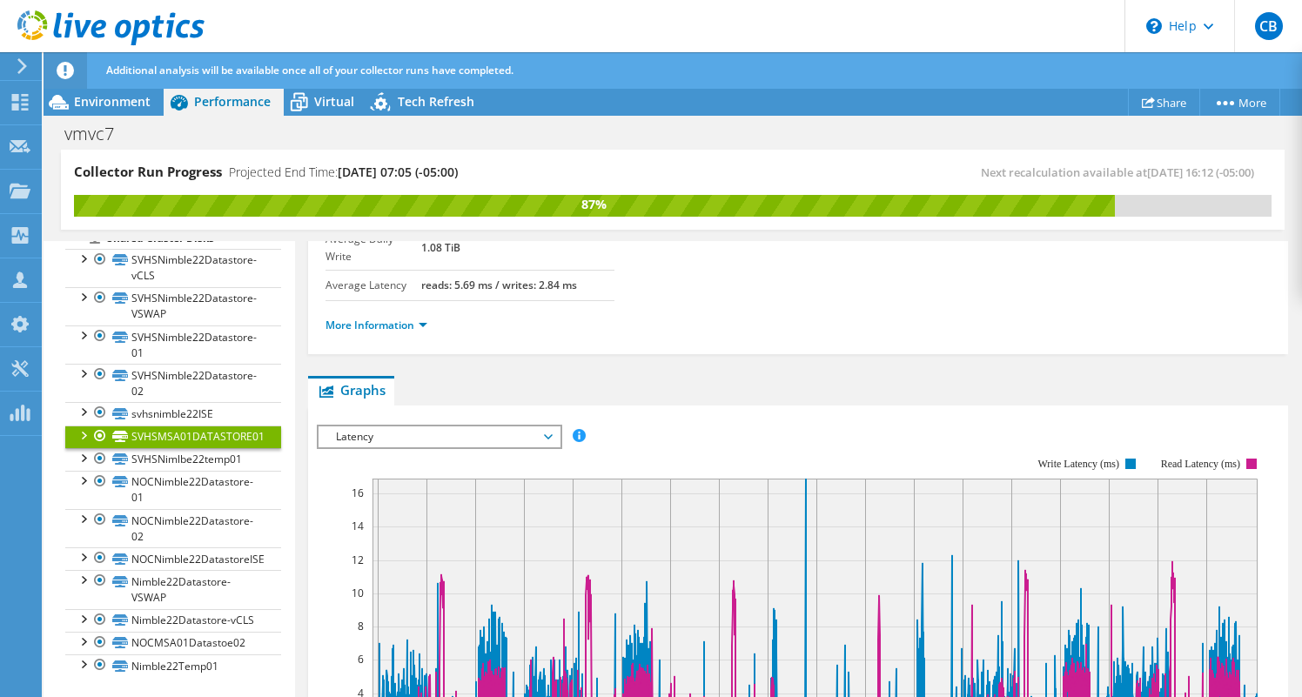
scroll to position [319, 0]
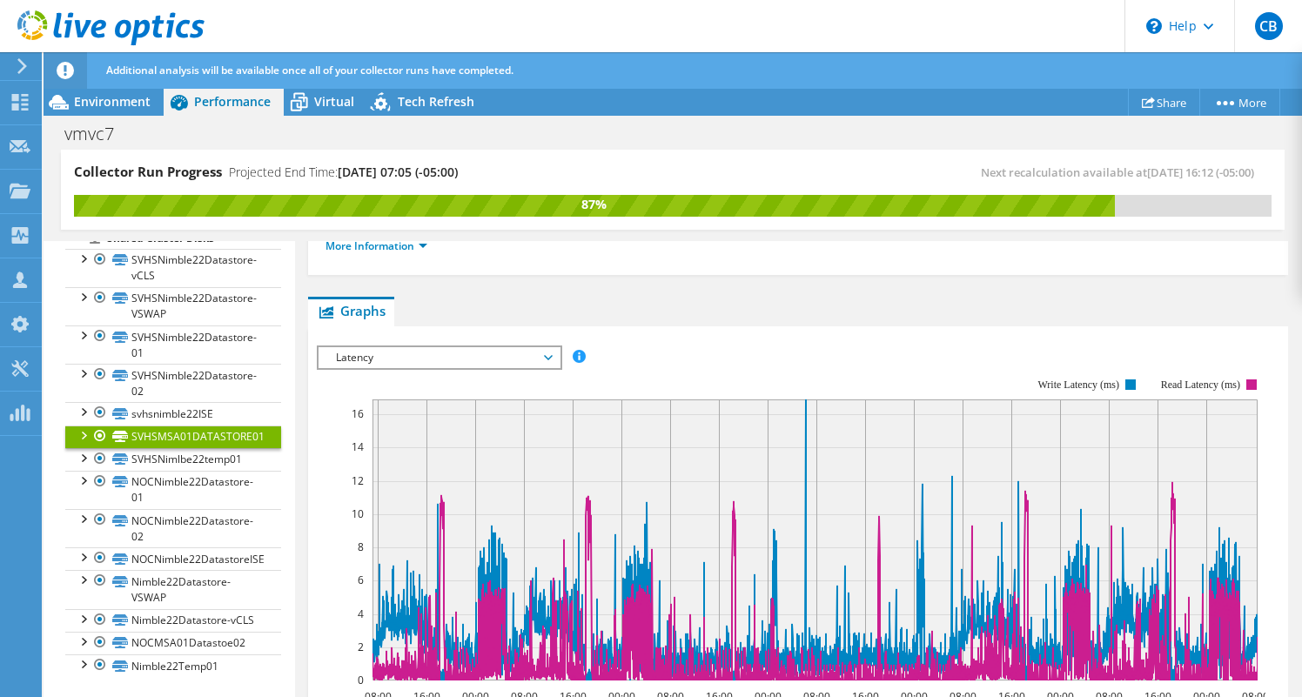
click at [84, 443] on div at bounding box center [82, 433] width 17 height 17
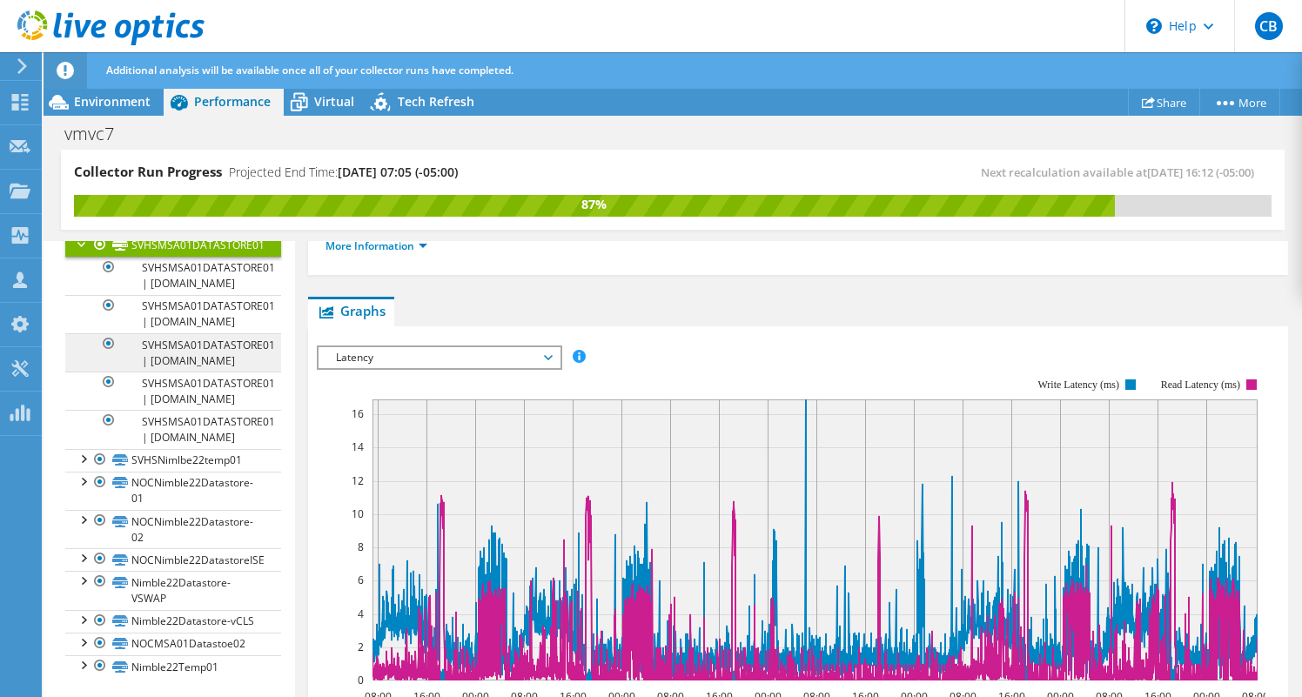
scroll to position [608, 0]
click at [84, 466] on div at bounding box center [82, 457] width 17 height 17
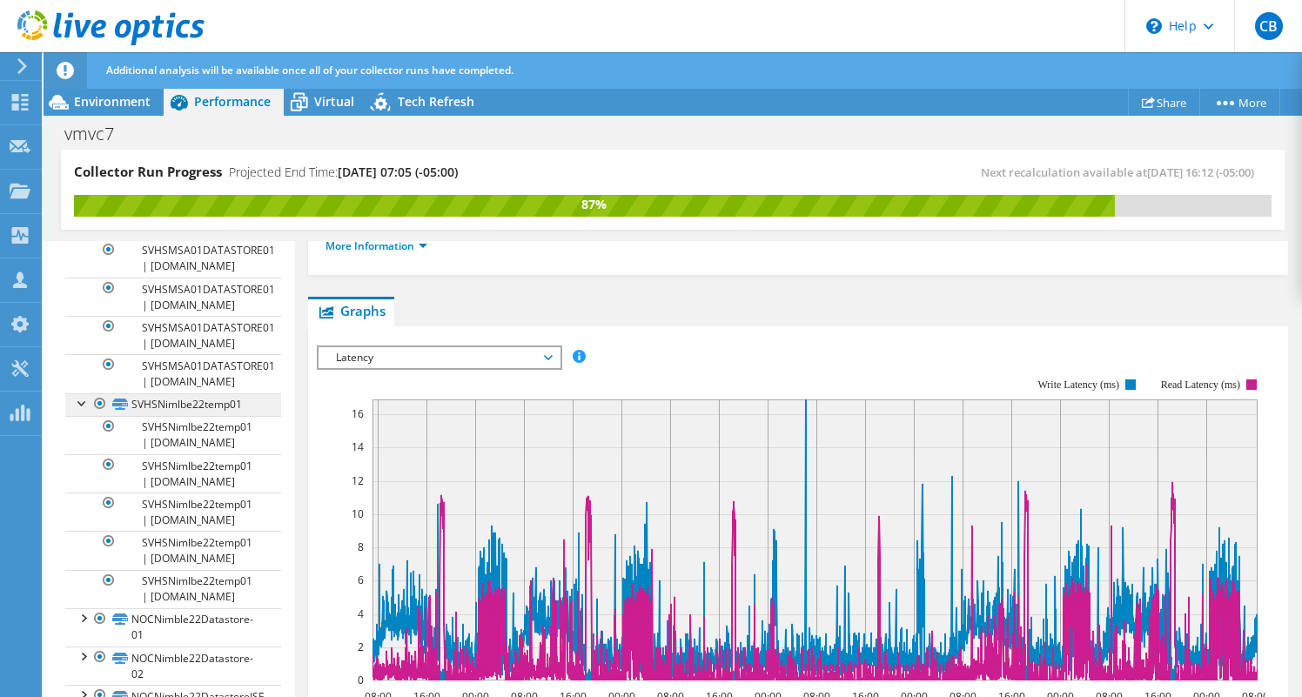
click at [211, 416] on link "SVHSNimlbe22temp01" at bounding box center [173, 404] width 216 height 23
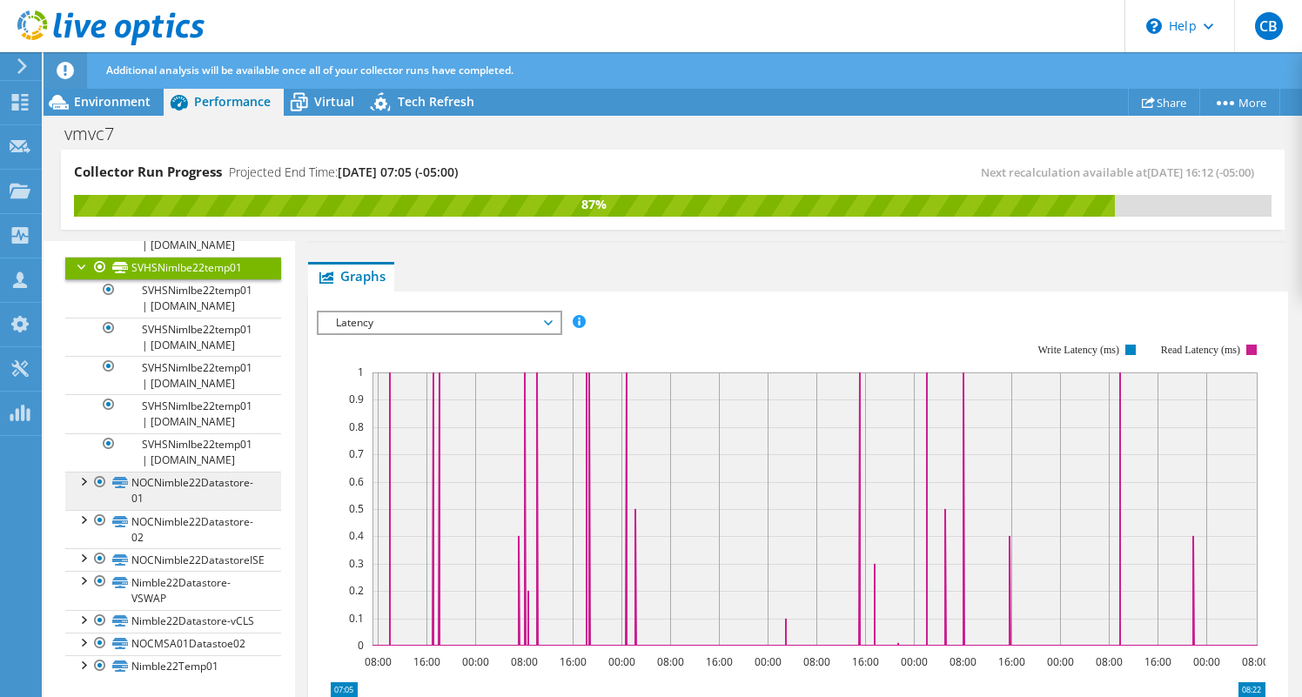
scroll to position [980, 0]
click at [223, 486] on link "NOCNimble22Datastore-01" at bounding box center [173, 491] width 216 height 38
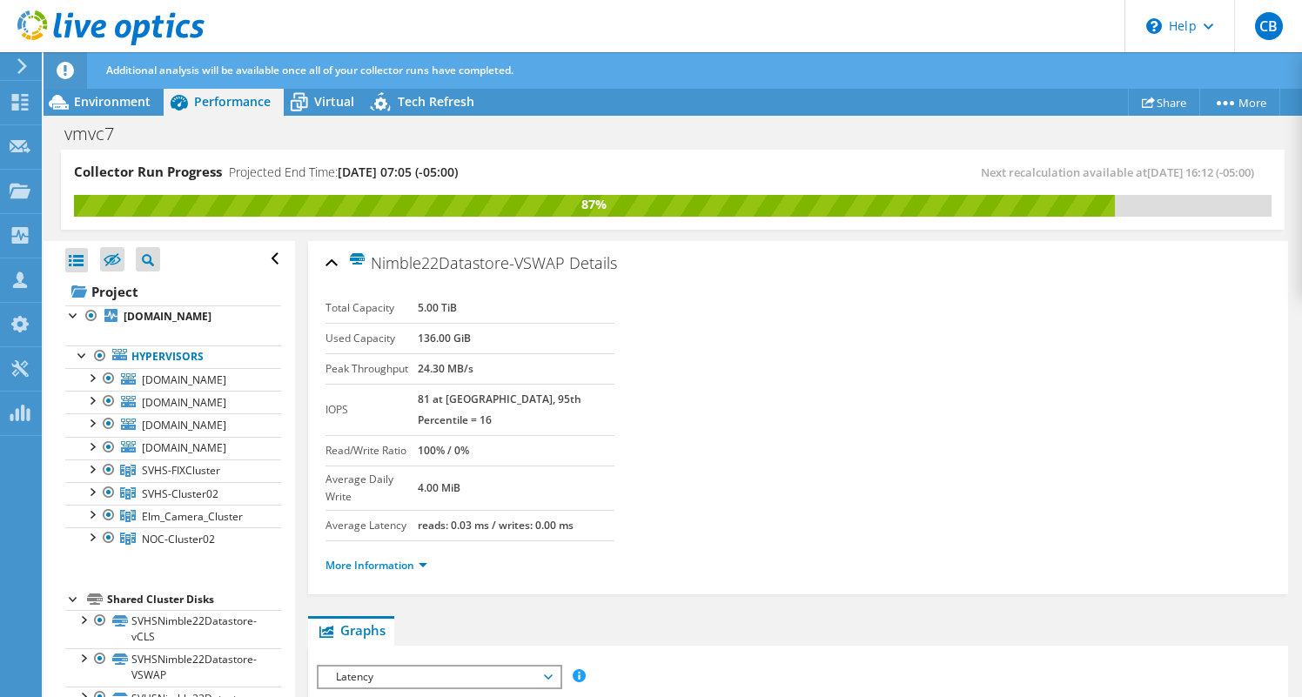
select select "Over Provisioning"
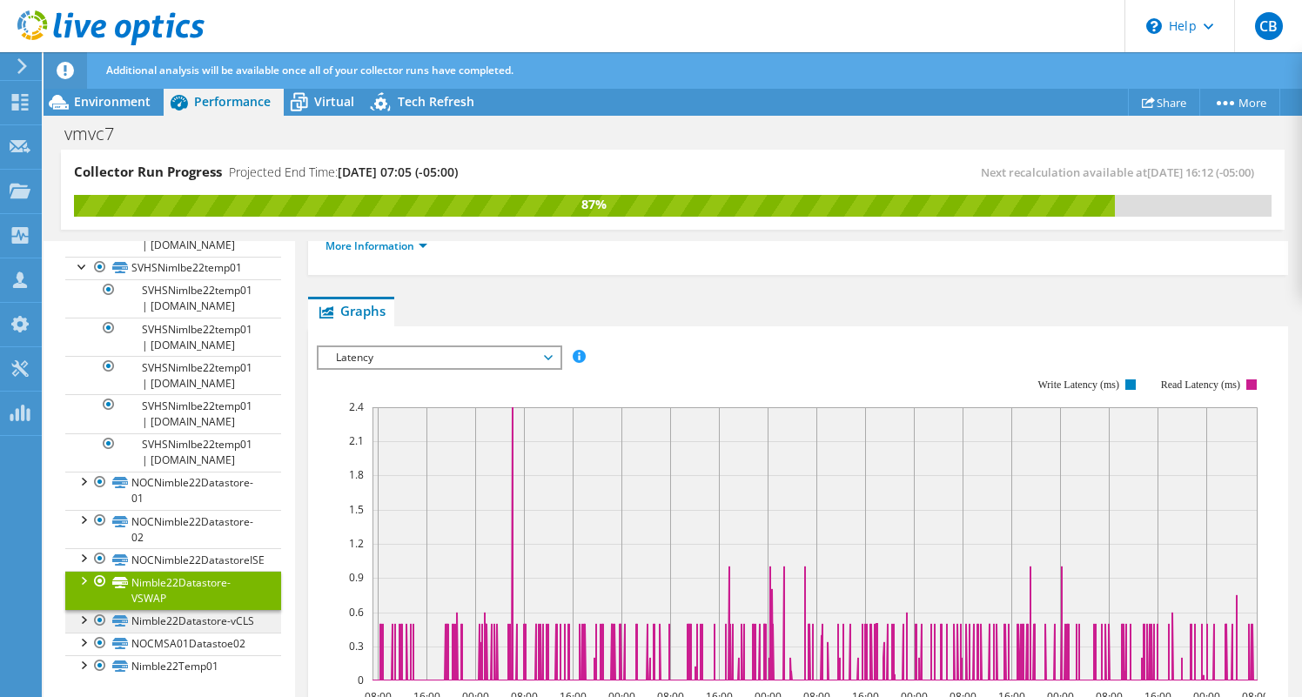
click at [238, 626] on link "Nimble22Datastore-vCLS" at bounding box center [173, 621] width 216 height 23
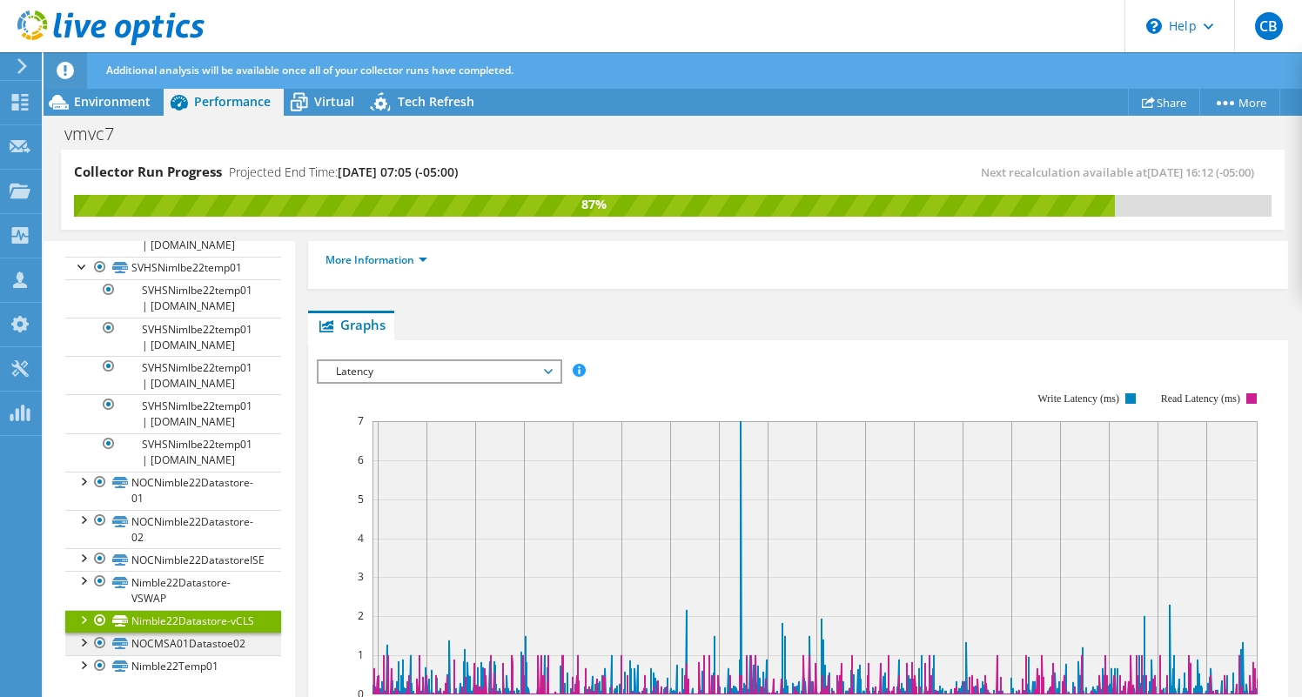
click at [236, 649] on link "NOCMSA01Datastoe02" at bounding box center [173, 643] width 216 height 23
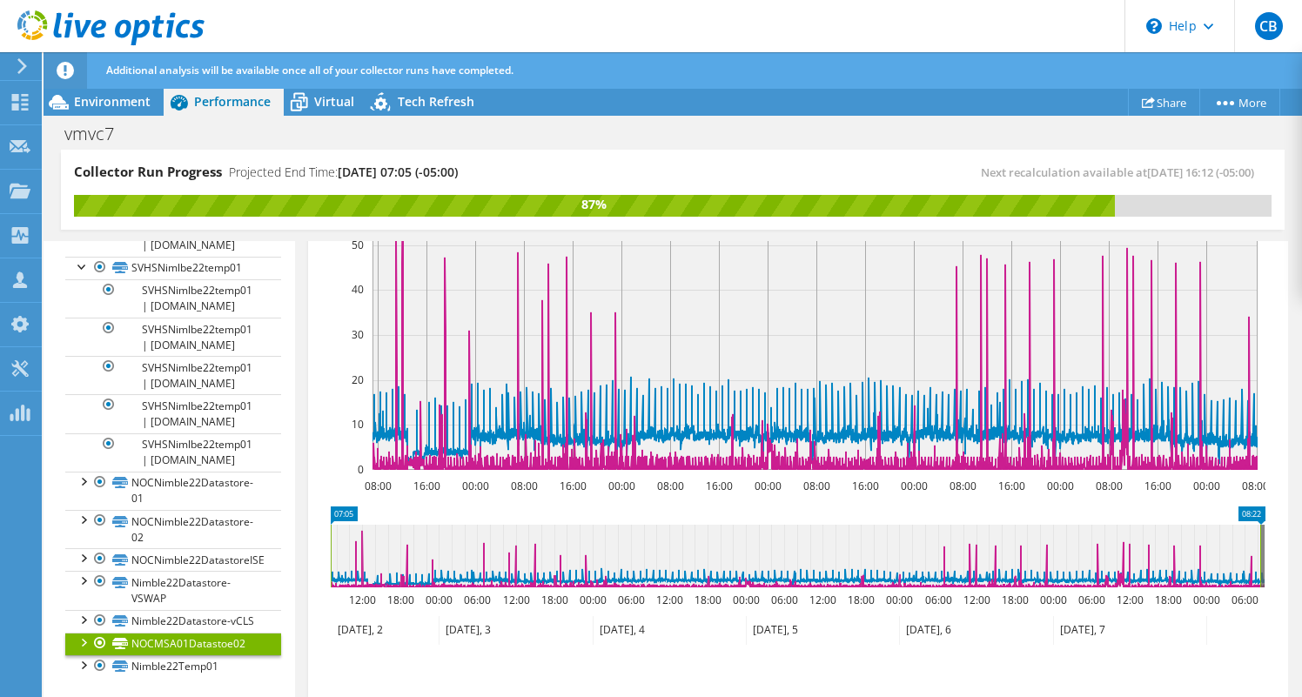
scroll to position [485, 0]
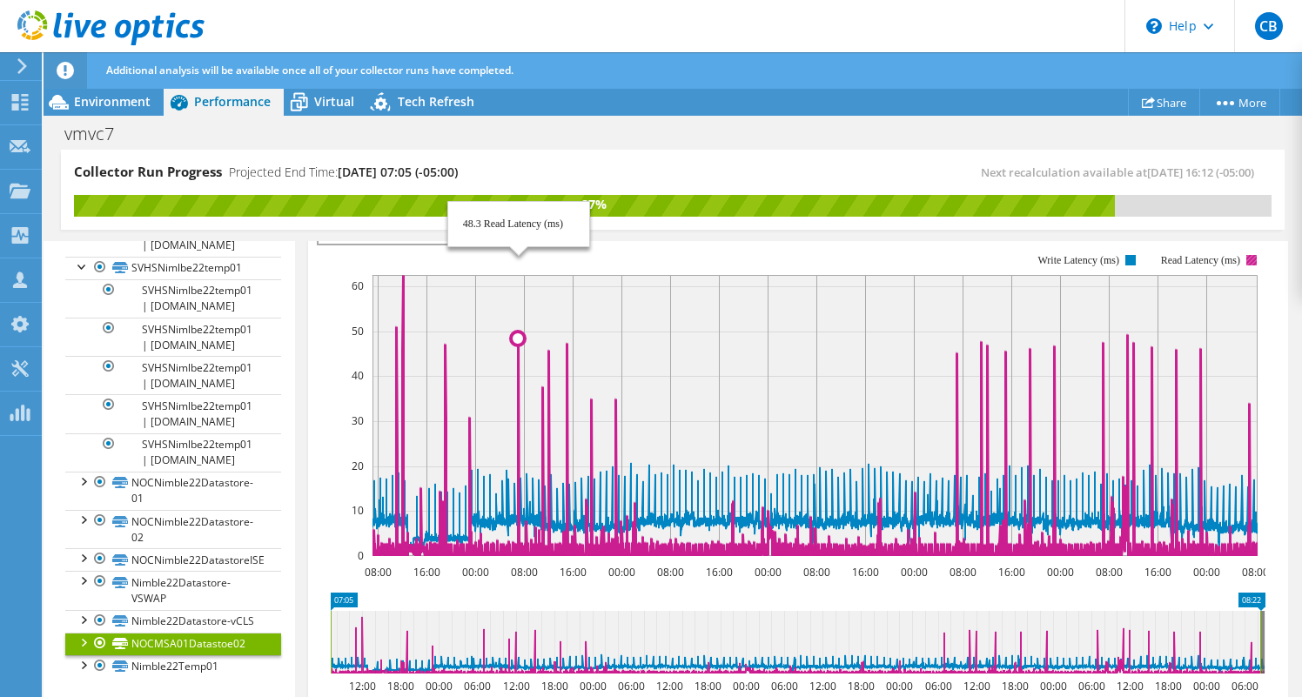
click at [519, 348] on icon at bounding box center [816, 415] width 889 height 281
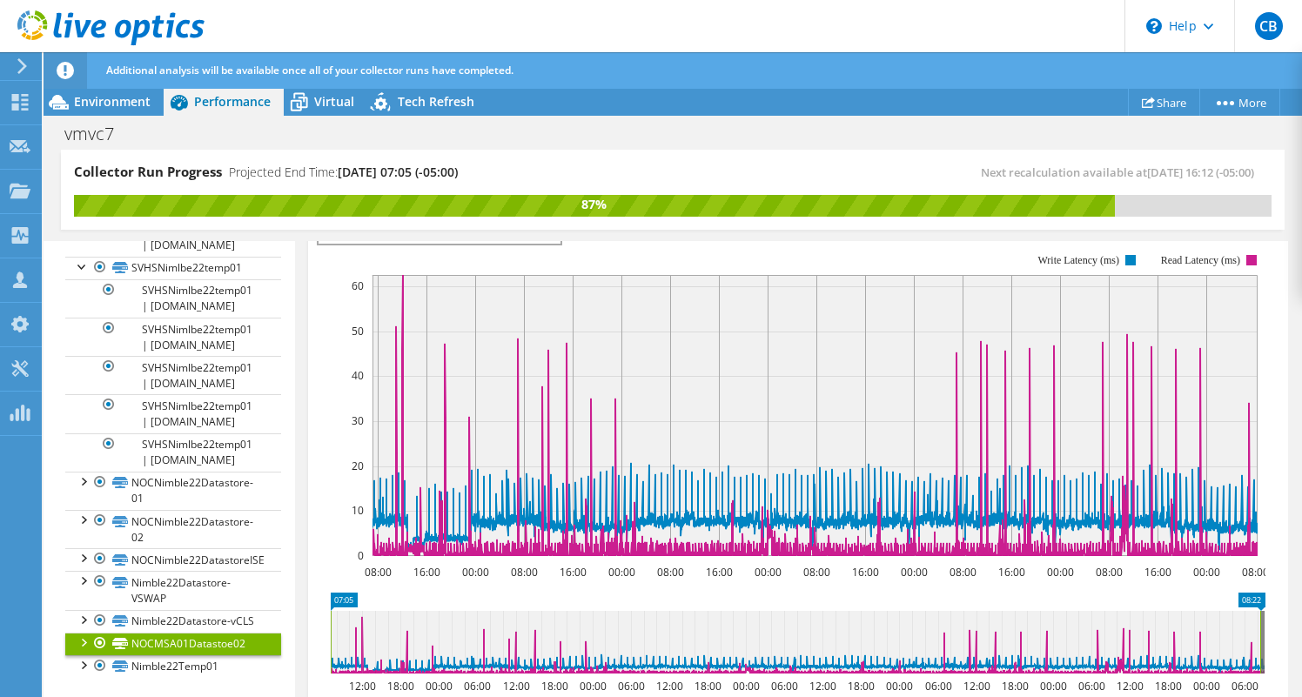
click at [84, 641] on div at bounding box center [82, 640] width 17 height 17
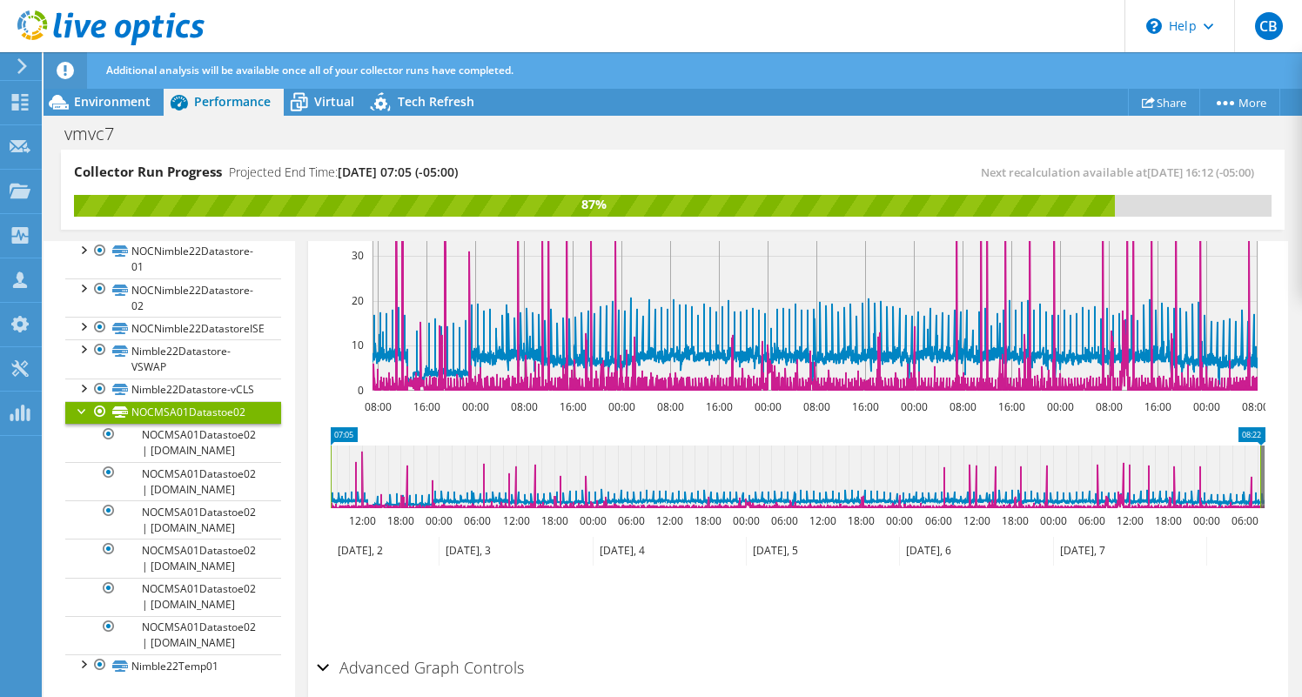
scroll to position [646, 0]
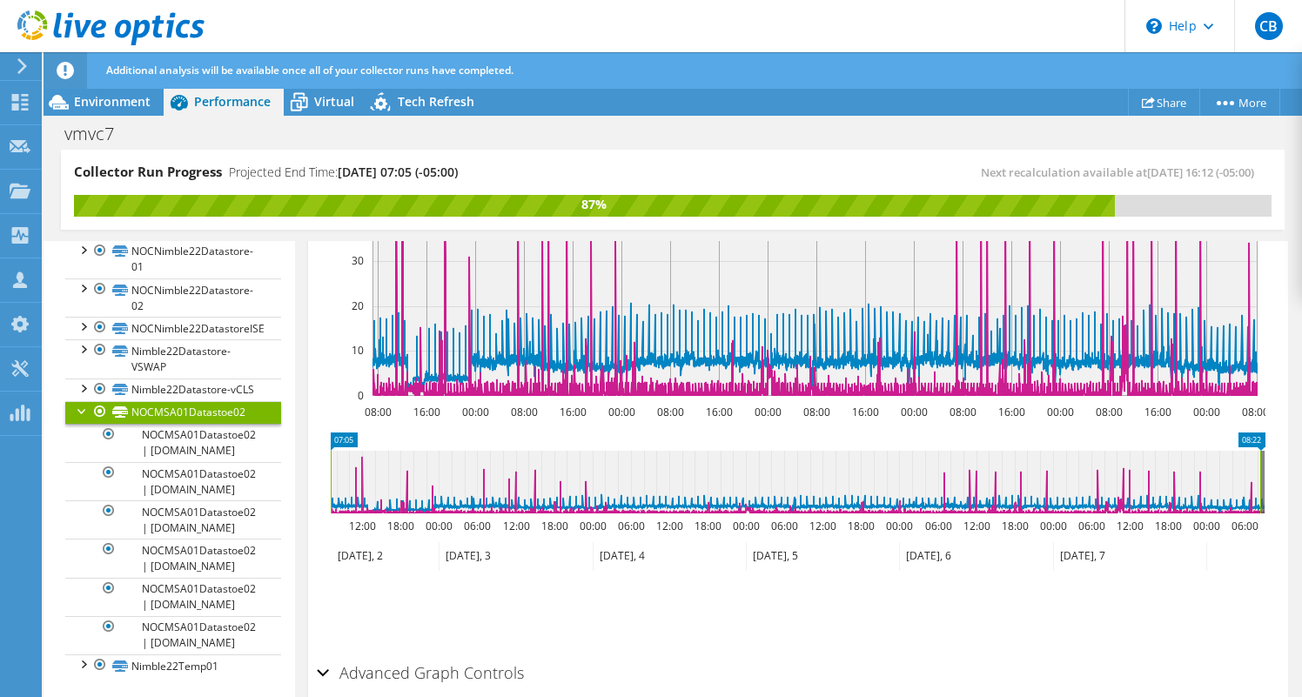
click at [322, 655] on div "Advanced Graph Controls" at bounding box center [798, 673] width 962 height 37
click at [324, 655] on div "Advanced Graph Controls" at bounding box center [798, 673] width 962 height 37
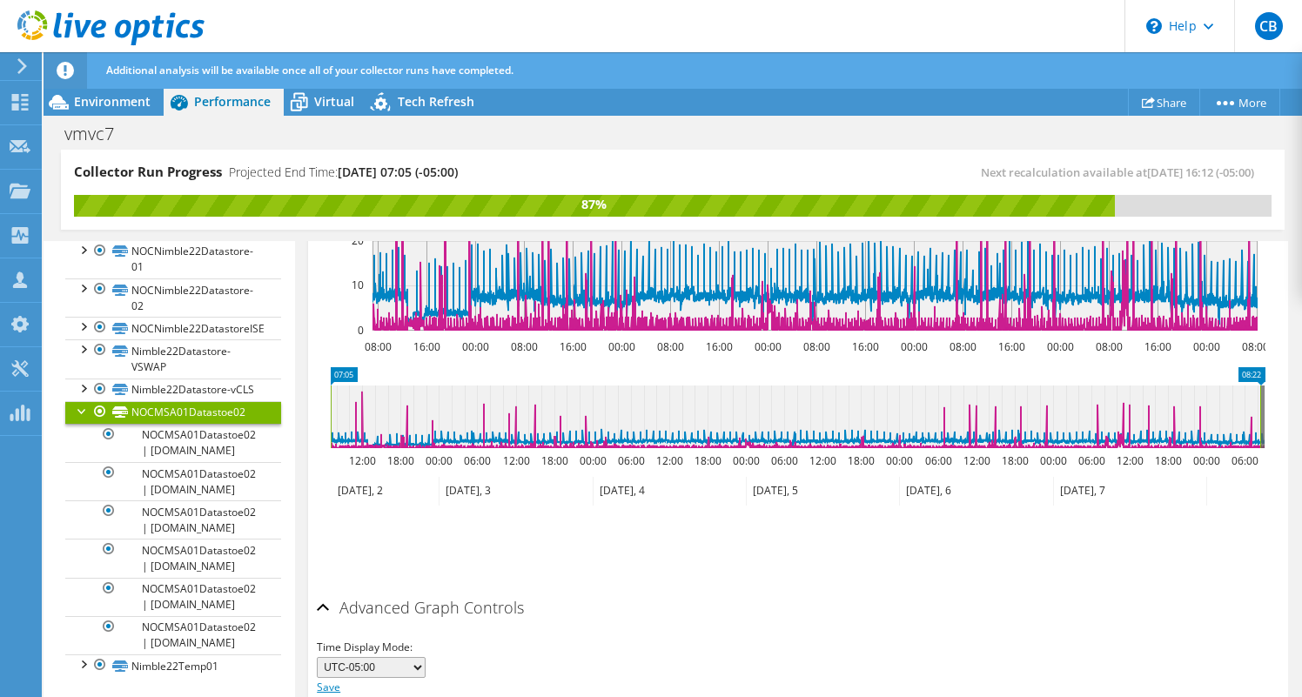
scroll to position [710, 0]
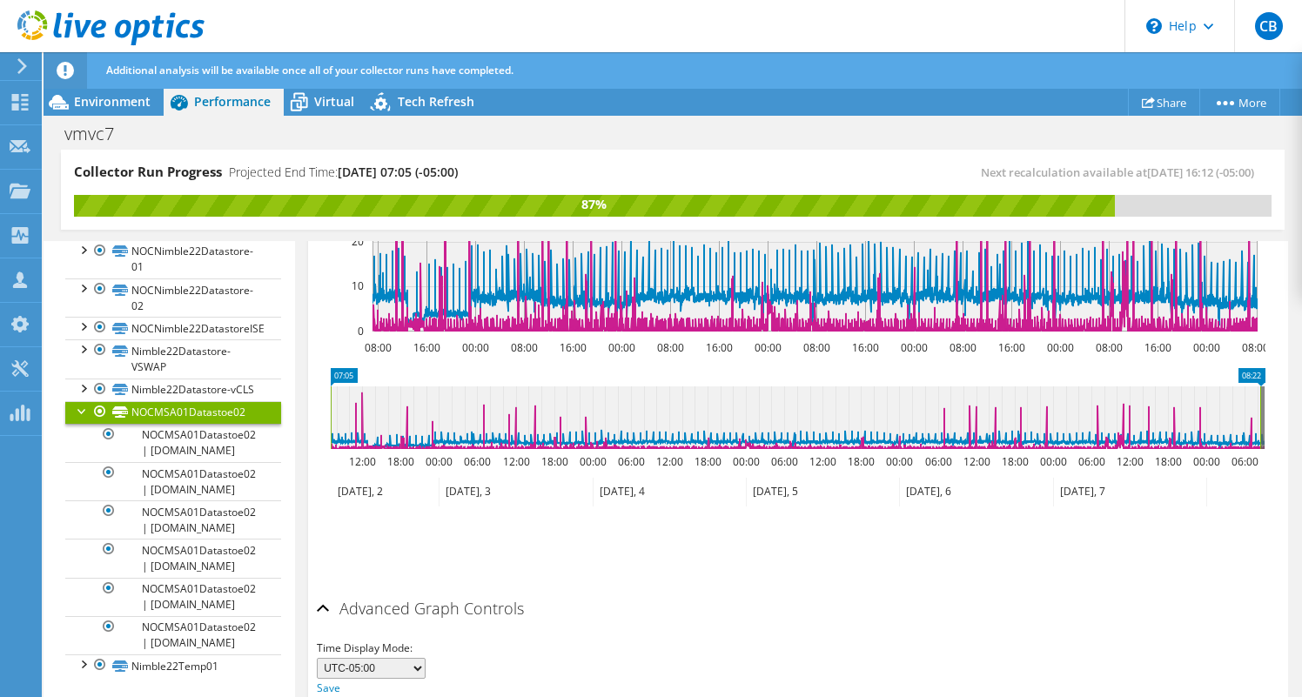
select select "-480"
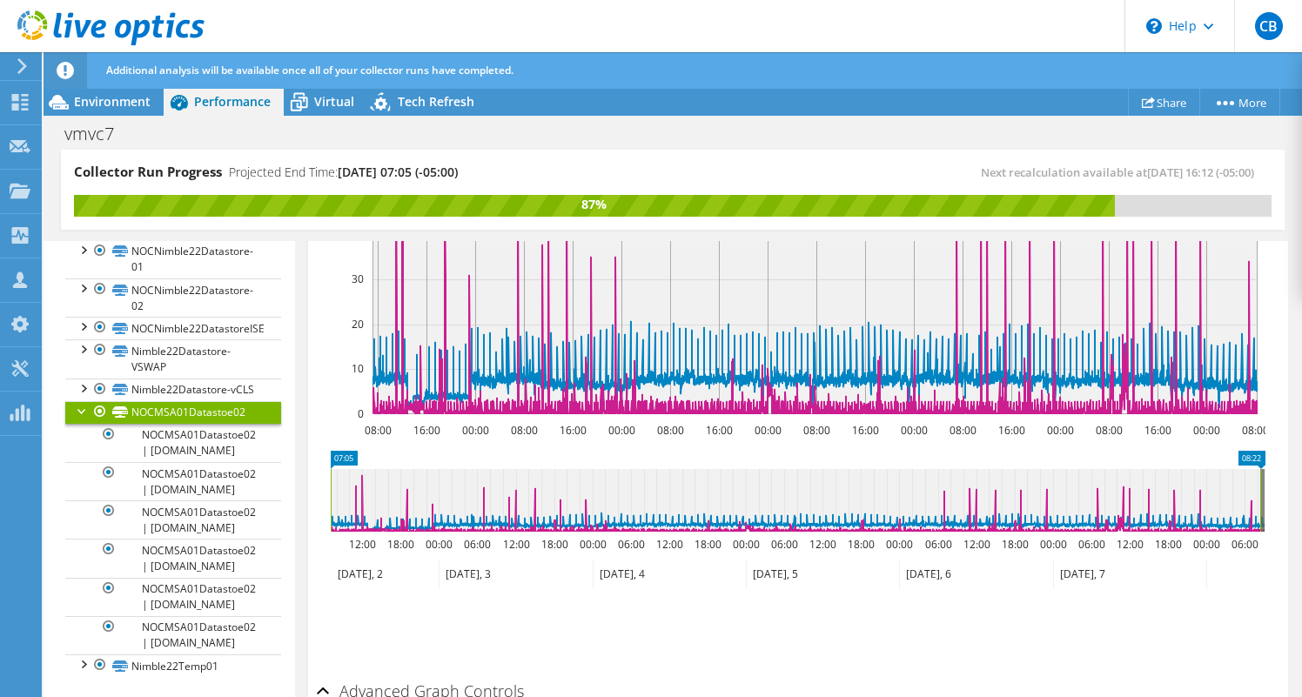
scroll to position [663, 0]
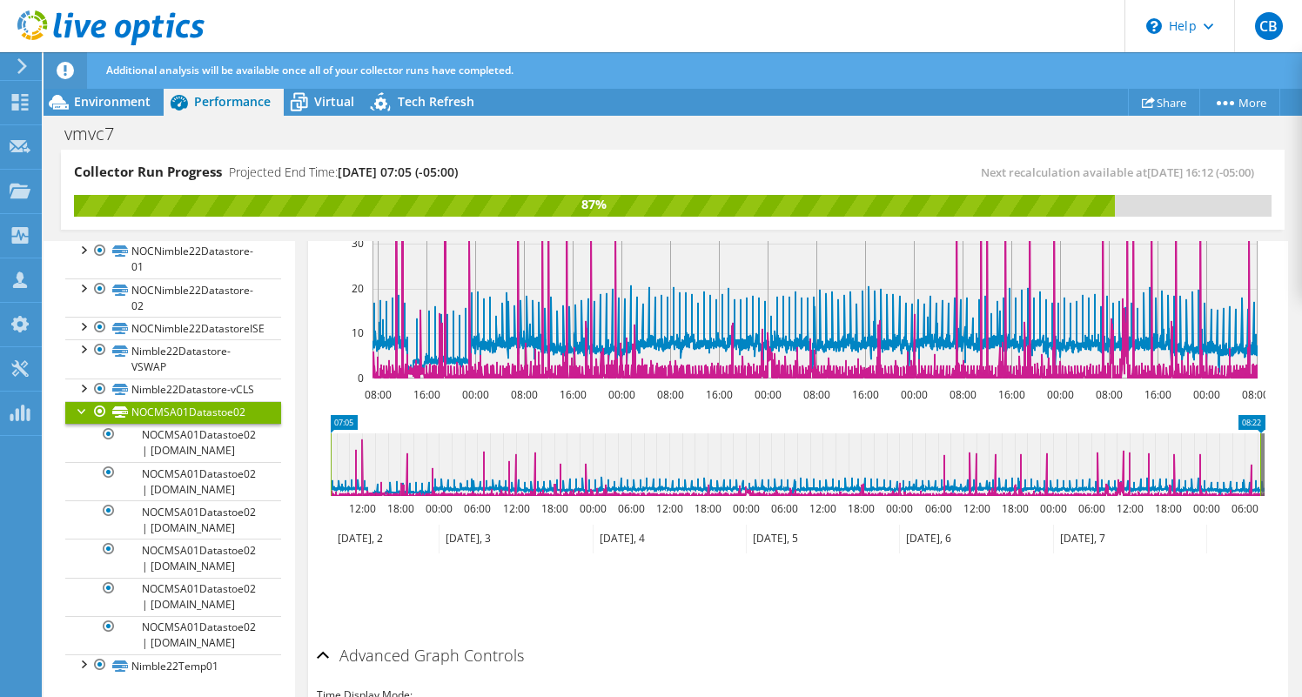
click at [82, 401] on div at bounding box center [82, 409] width 17 height 17
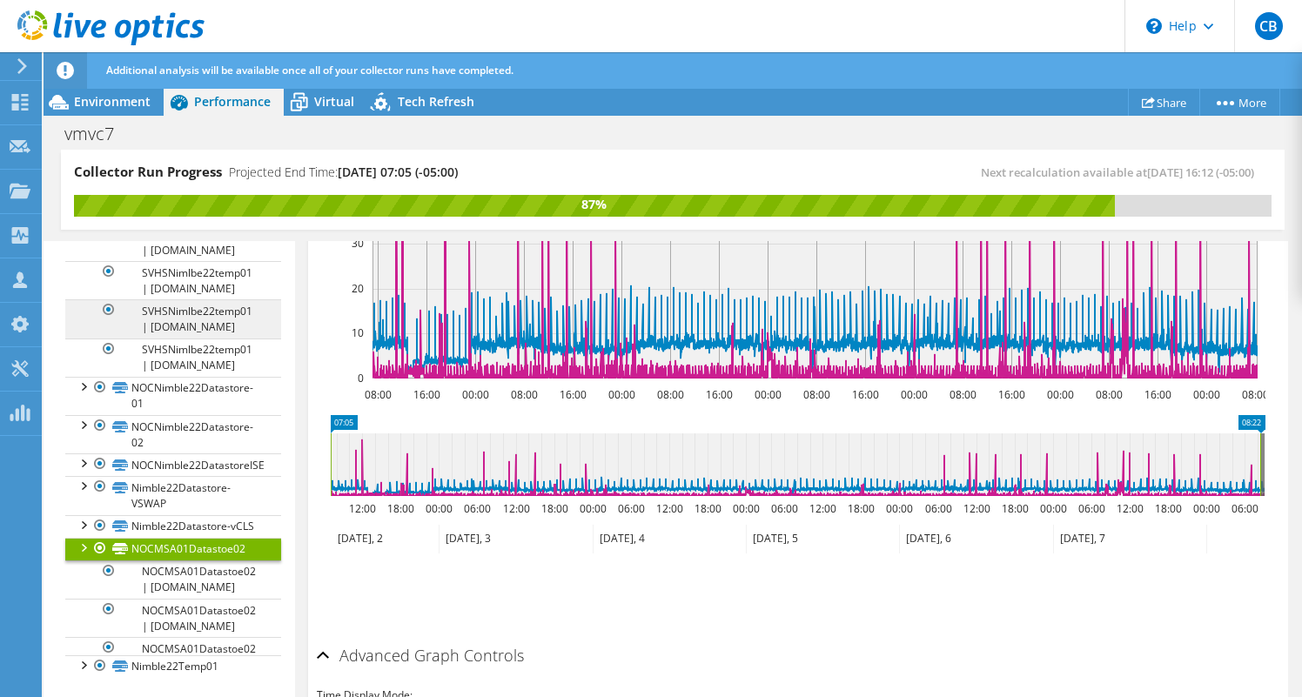
scroll to position [980, 0]
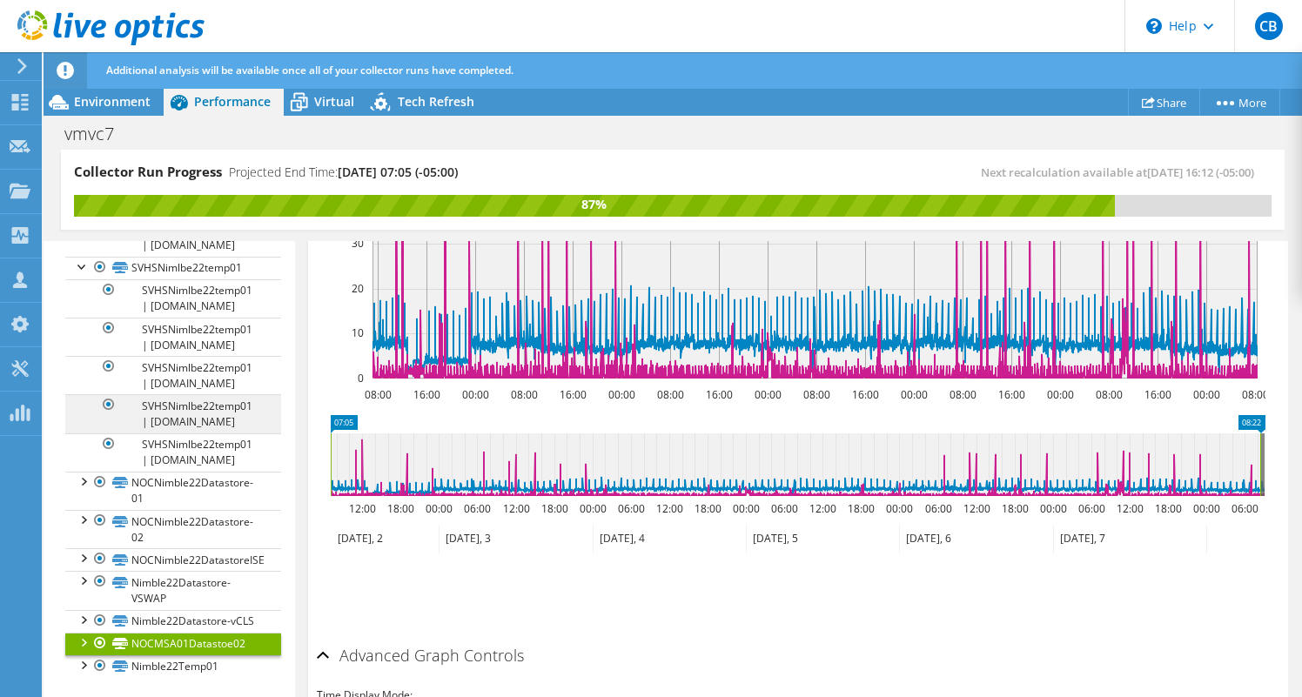
click at [148, 394] on link "SVHSNimlbe22temp01 | [DOMAIN_NAME]" at bounding box center [173, 413] width 216 height 38
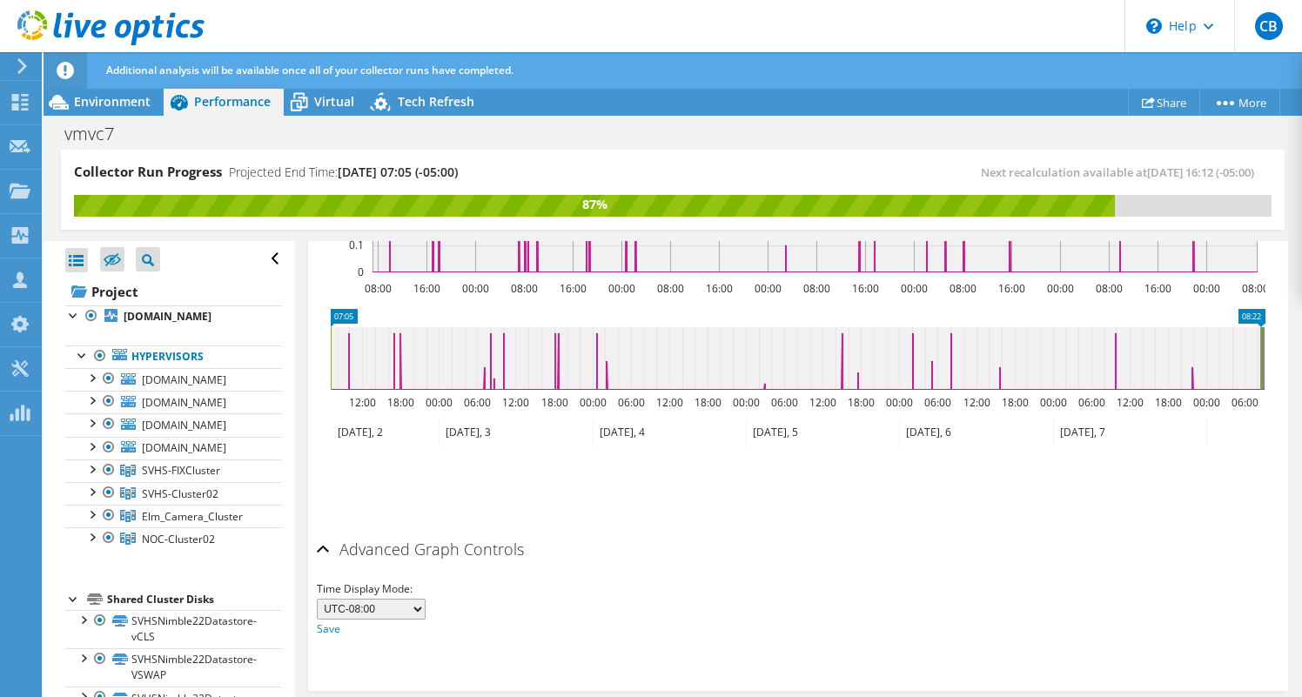
scroll to position [0, 0]
click at [71, 312] on div at bounding box center [73, 313] width 17 height 17
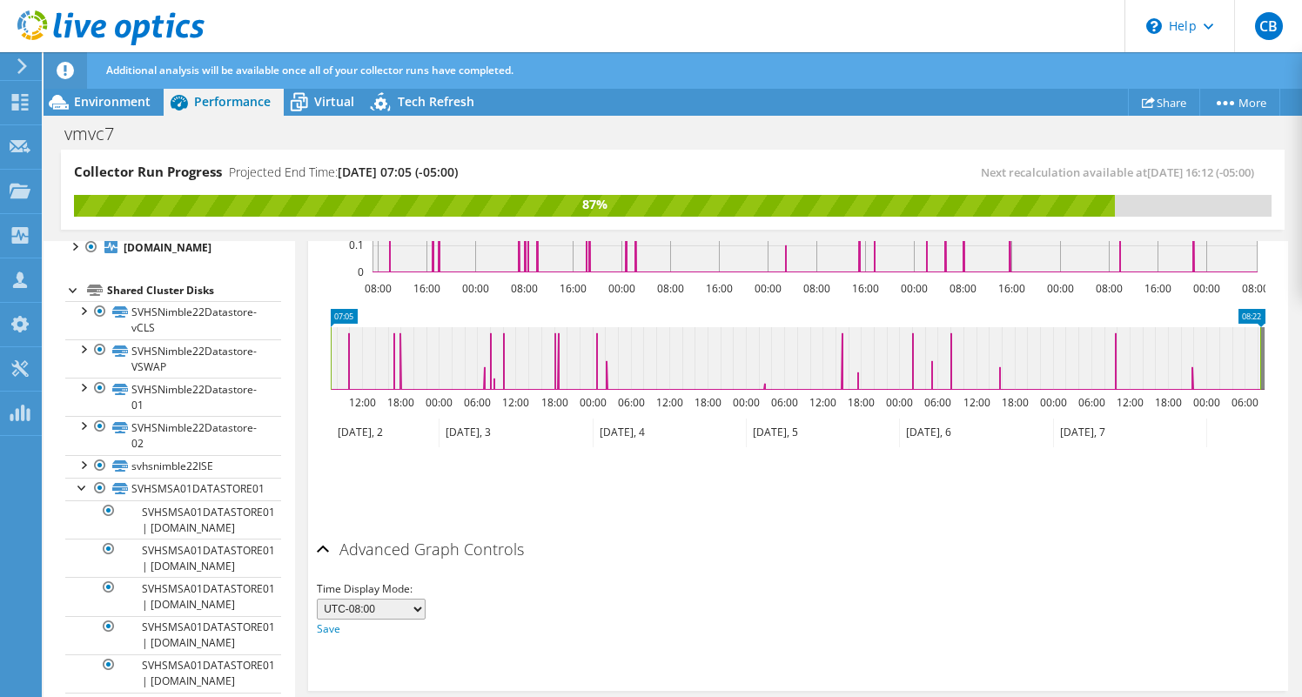
scroll to position [33, 0]
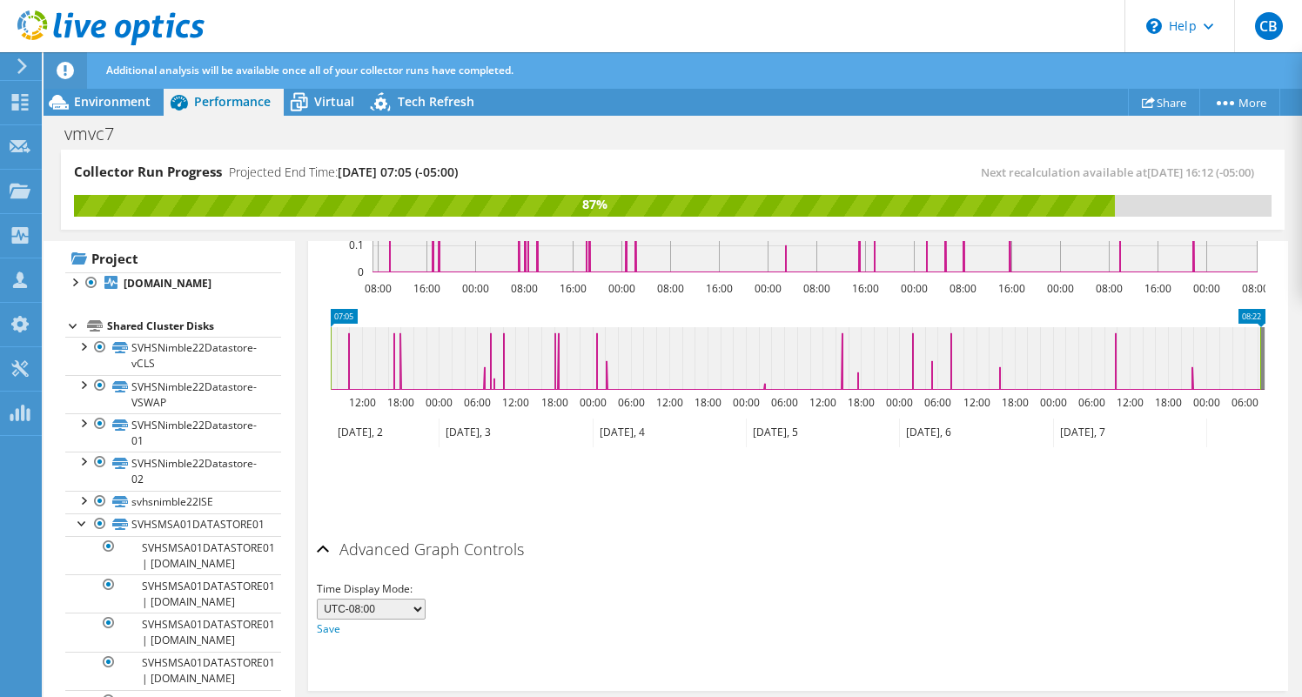
click at [73, 333] on div at bounding box center [73, 324] width 17 height 17
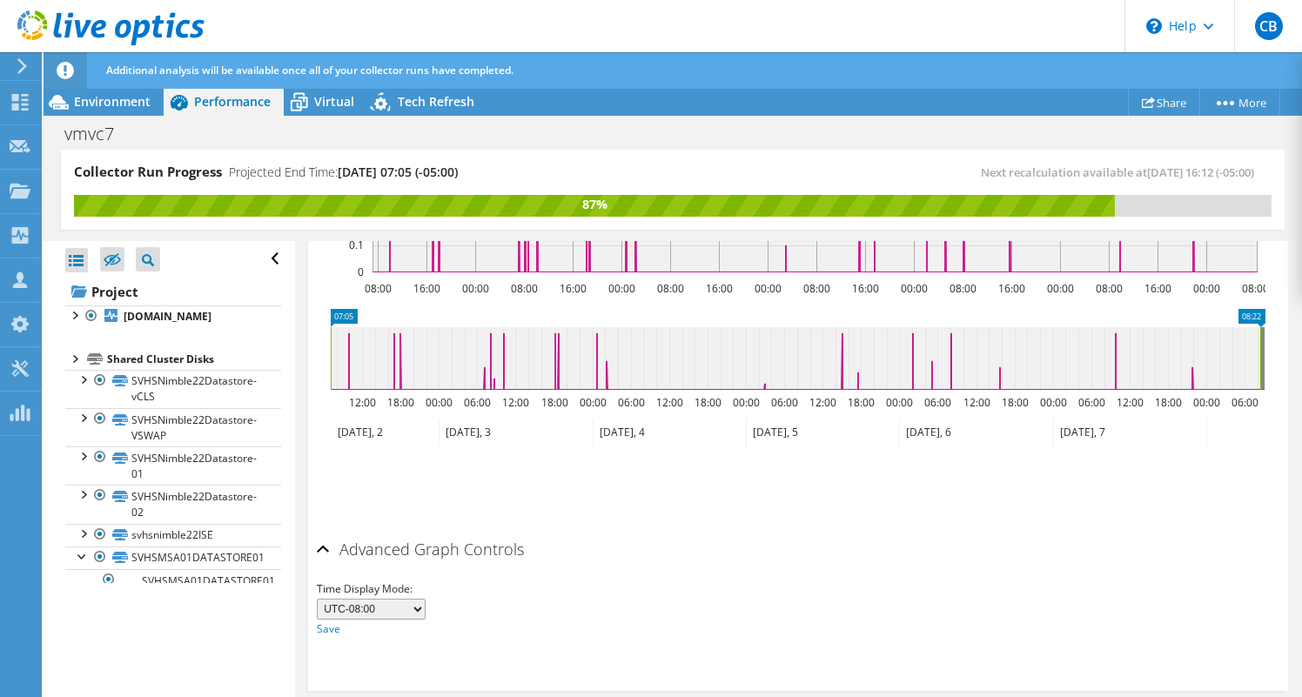
scroll to position [0, 0]
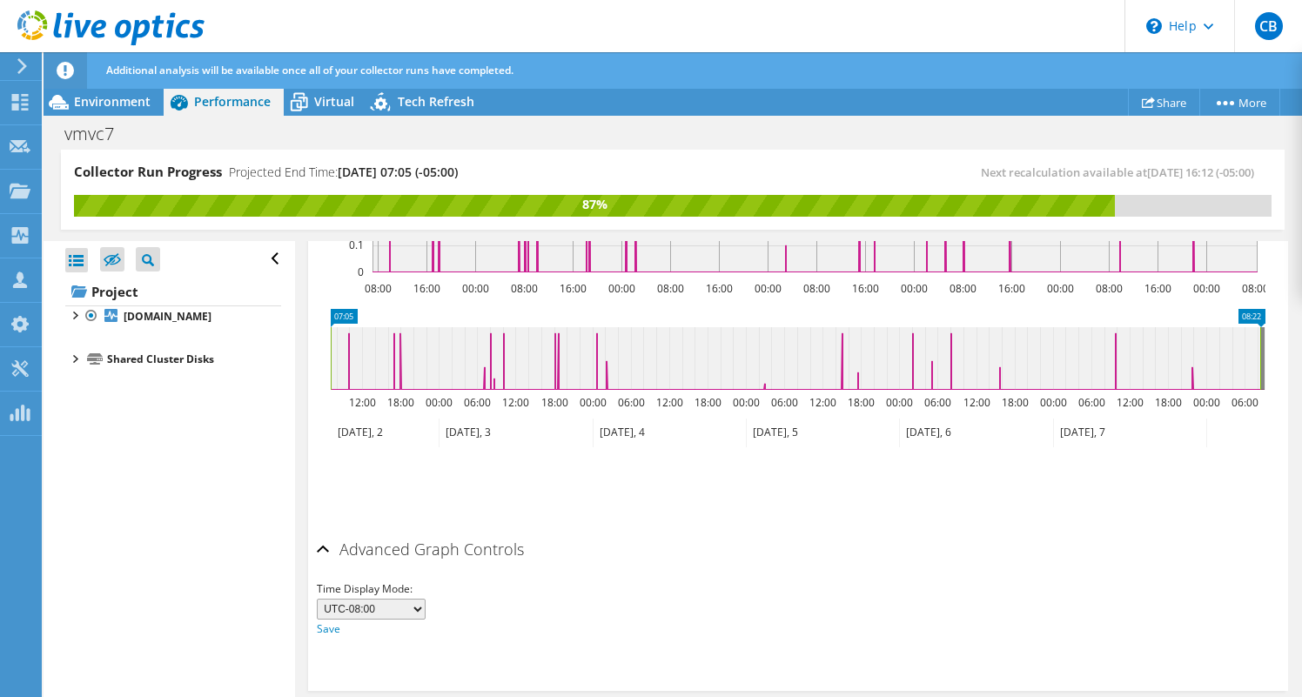
click at [72, 366] on div at bounding box center [73, 357] width 17 height 17
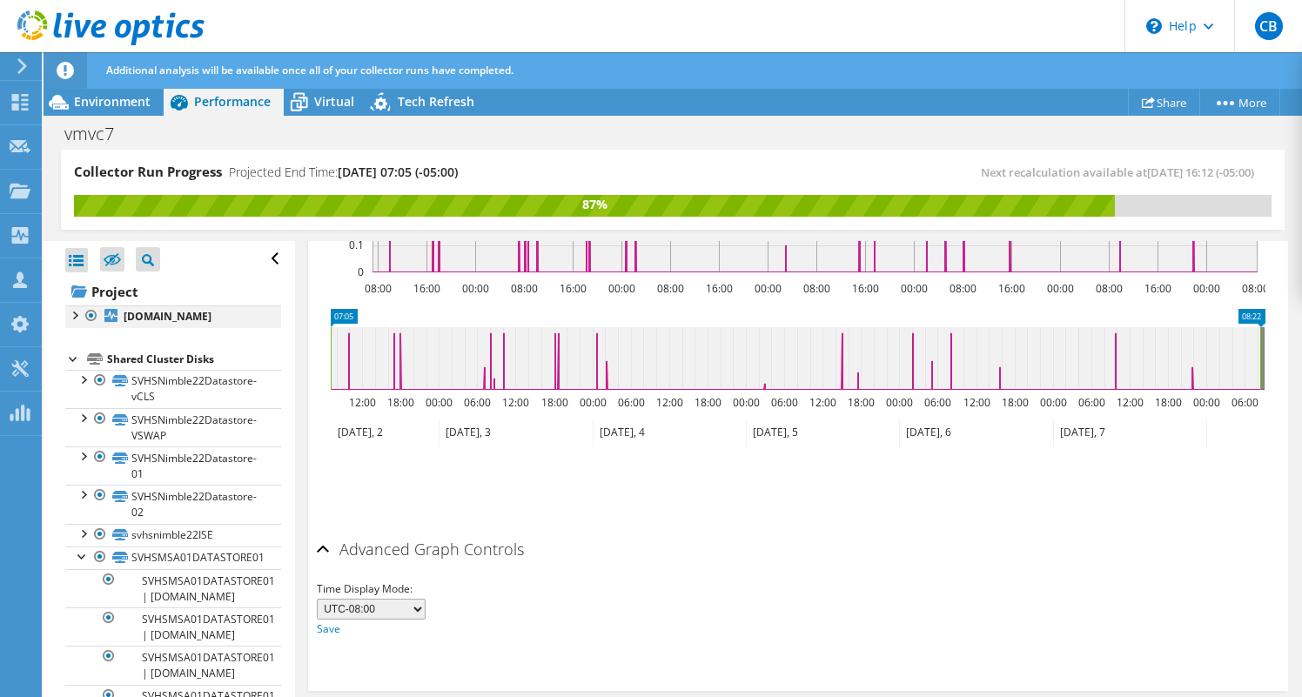
click at [77, 315] on div at bounding box center [73, 313] width 17 height 17
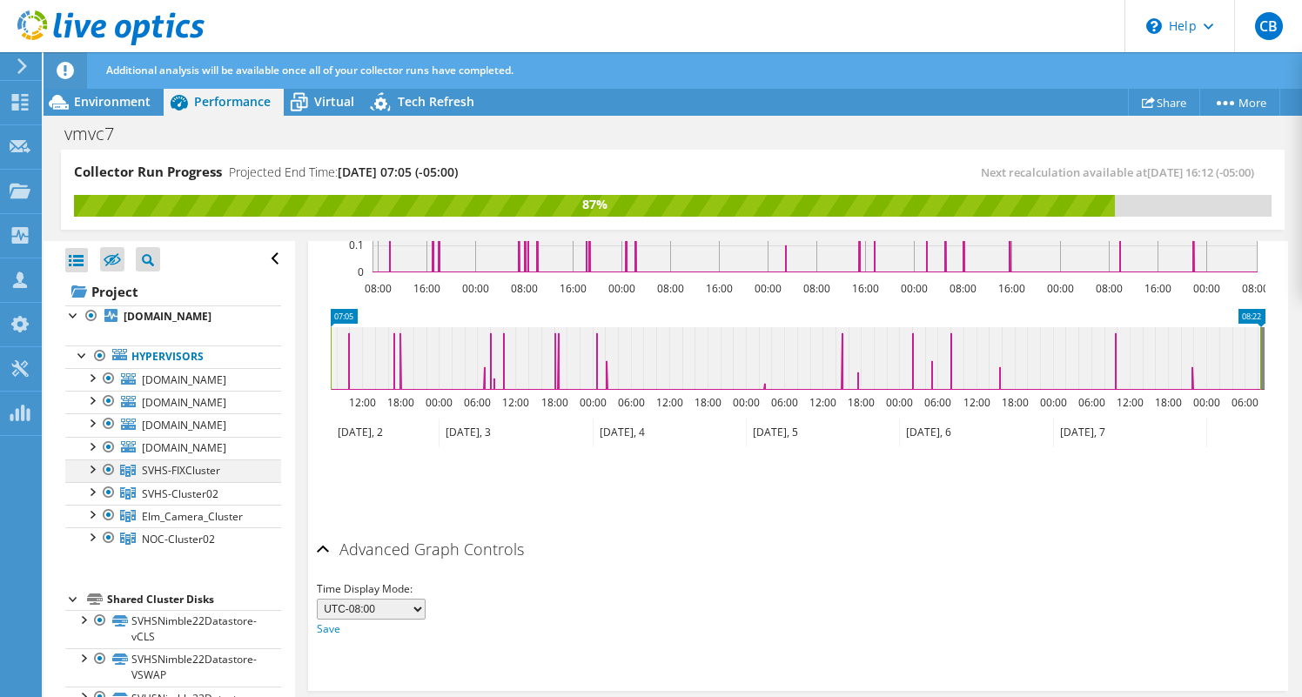
scroll to position [17, 0]
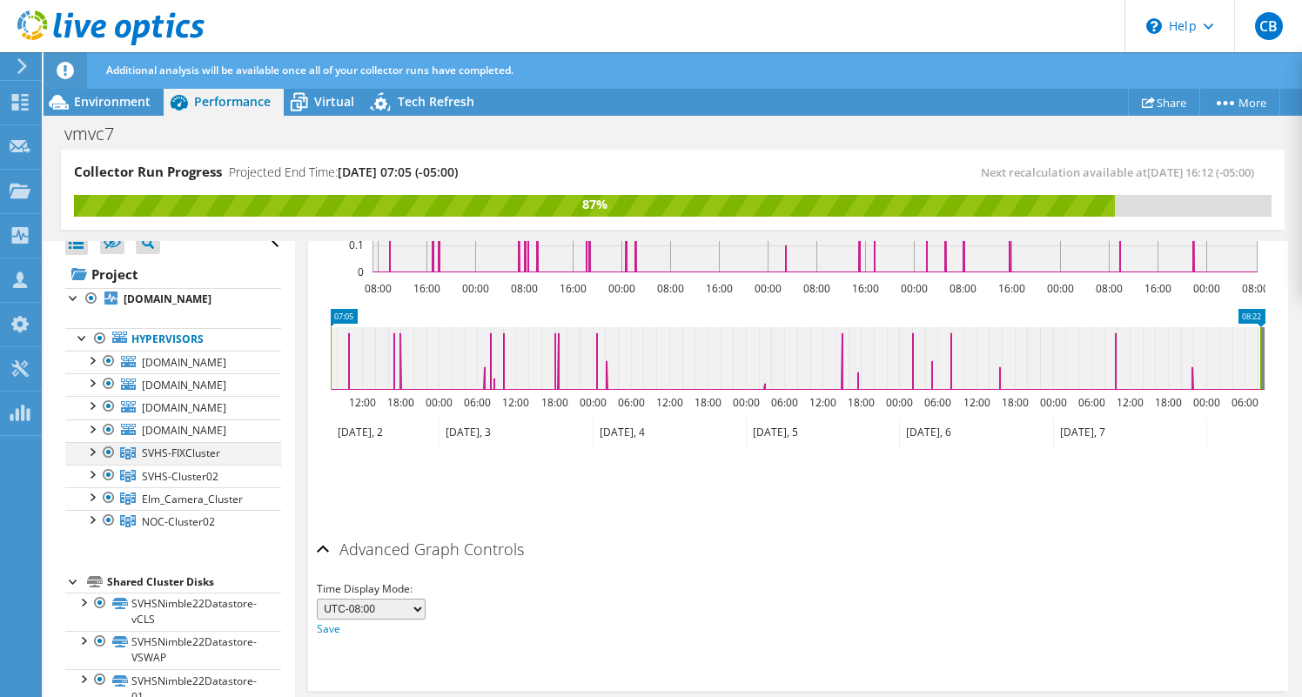
click at [91, 459] on div at bounding box center [91, 450] width 17 height 17
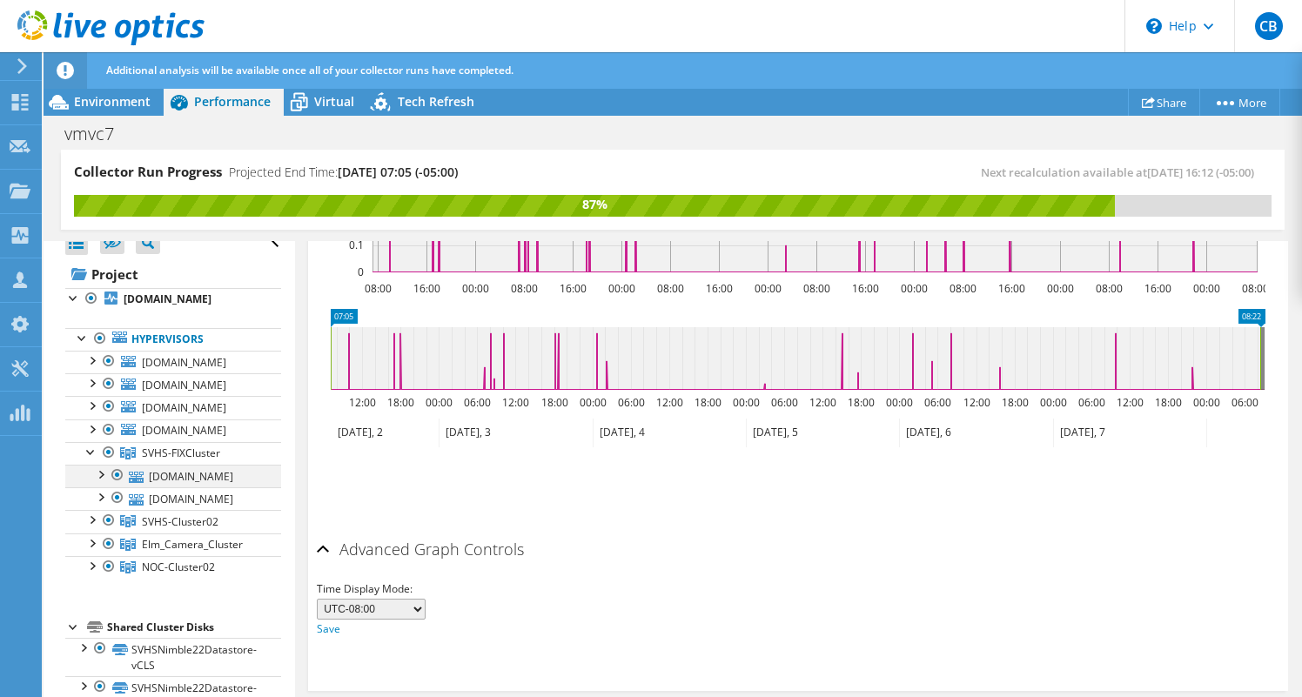
click at [103, 482] on div at bounding box center [99, 473] width 17 height 17
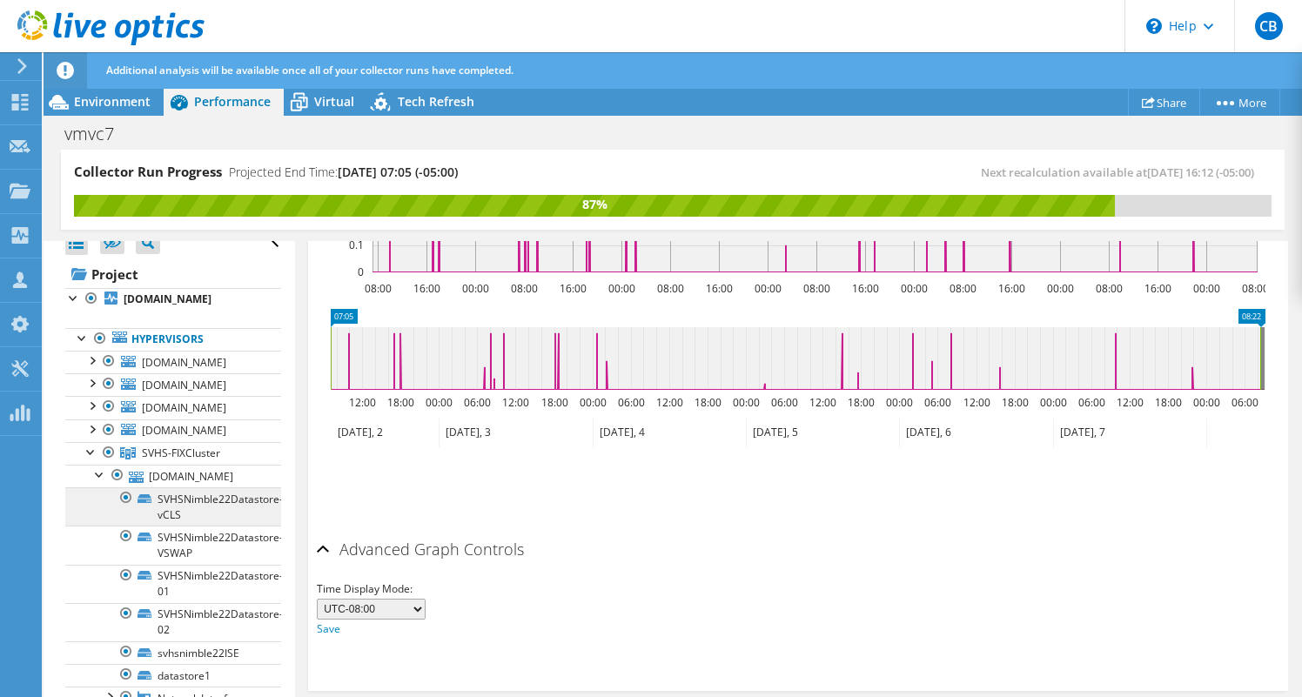
scroll to position [140, 0]
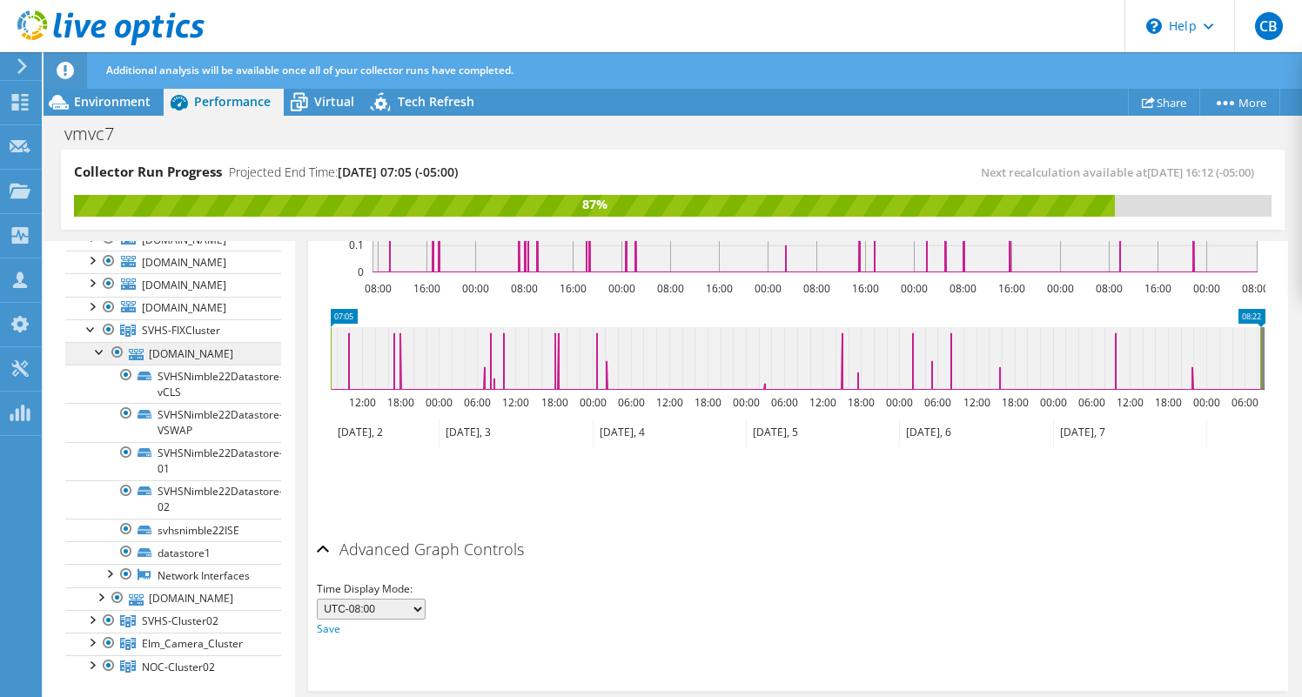
click at [225, 365] on link "[DOMAIN_NAME]" at bounding box center [173, 353] width 216 height 23
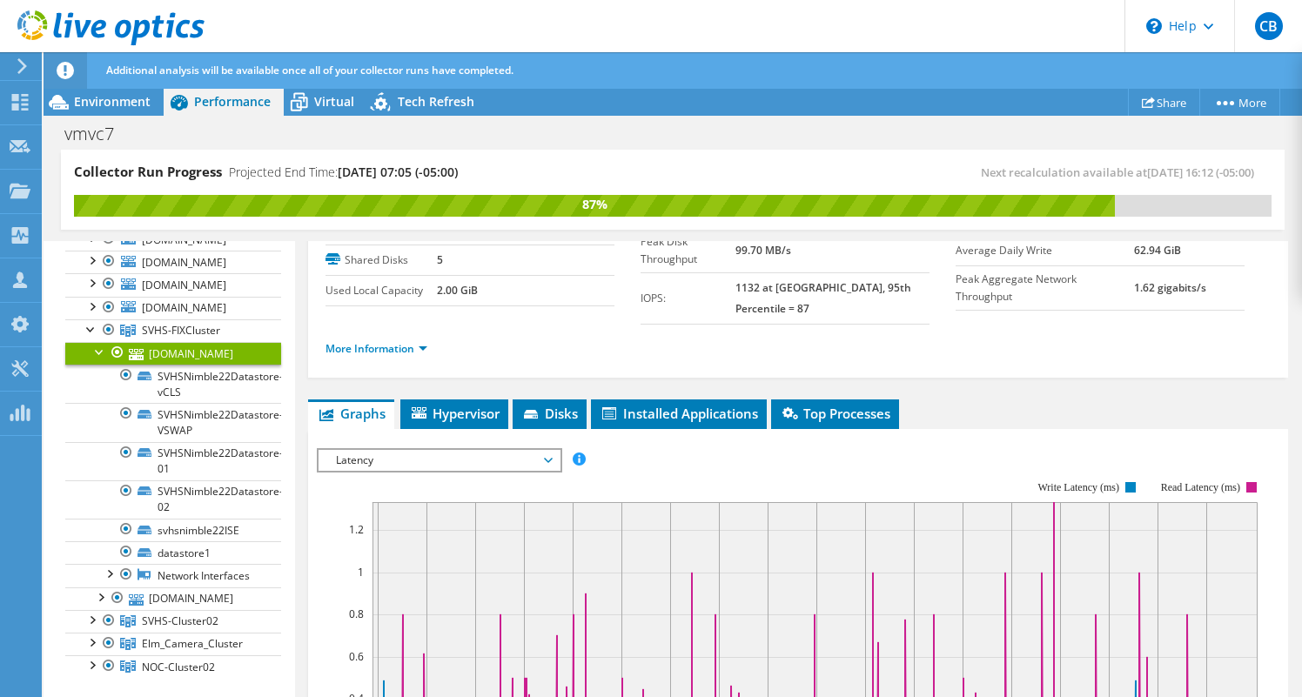
scroll to position [275, 0]
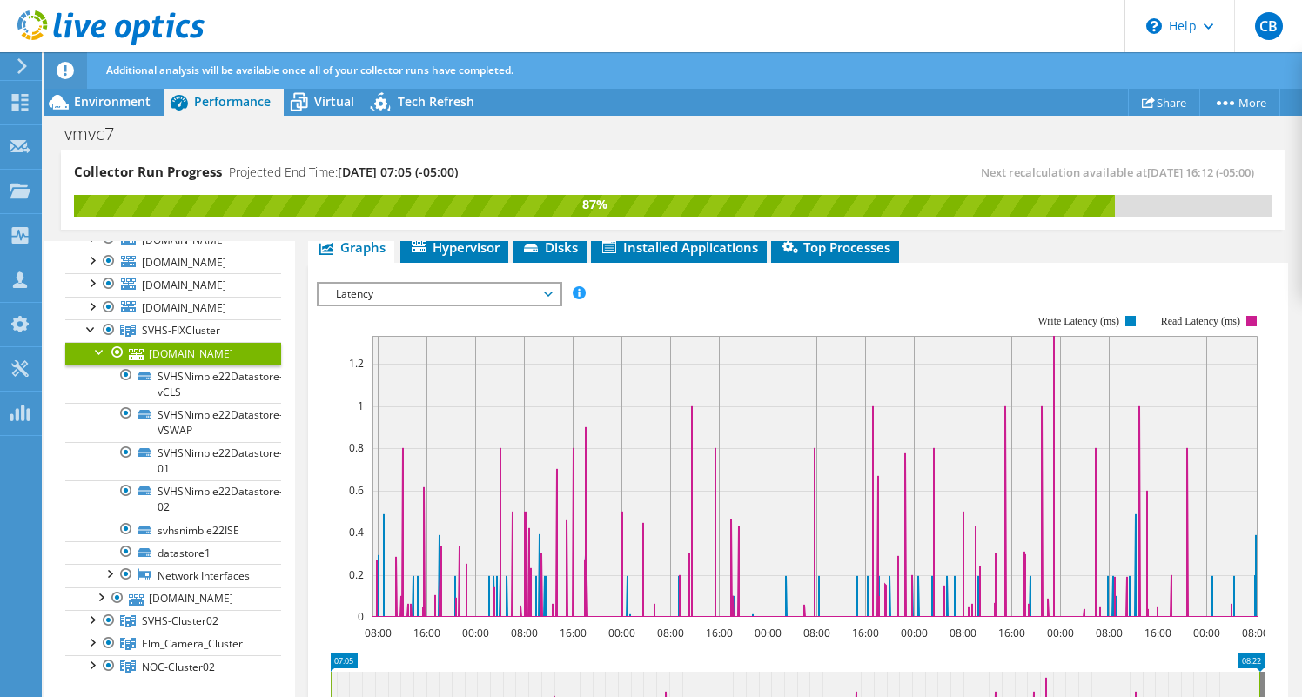
click at [514, 288] on span "Latency" at bounding box center [439, 294] width 224 height 21
